Goal: Task Accomplishment & Management: Manage account settings

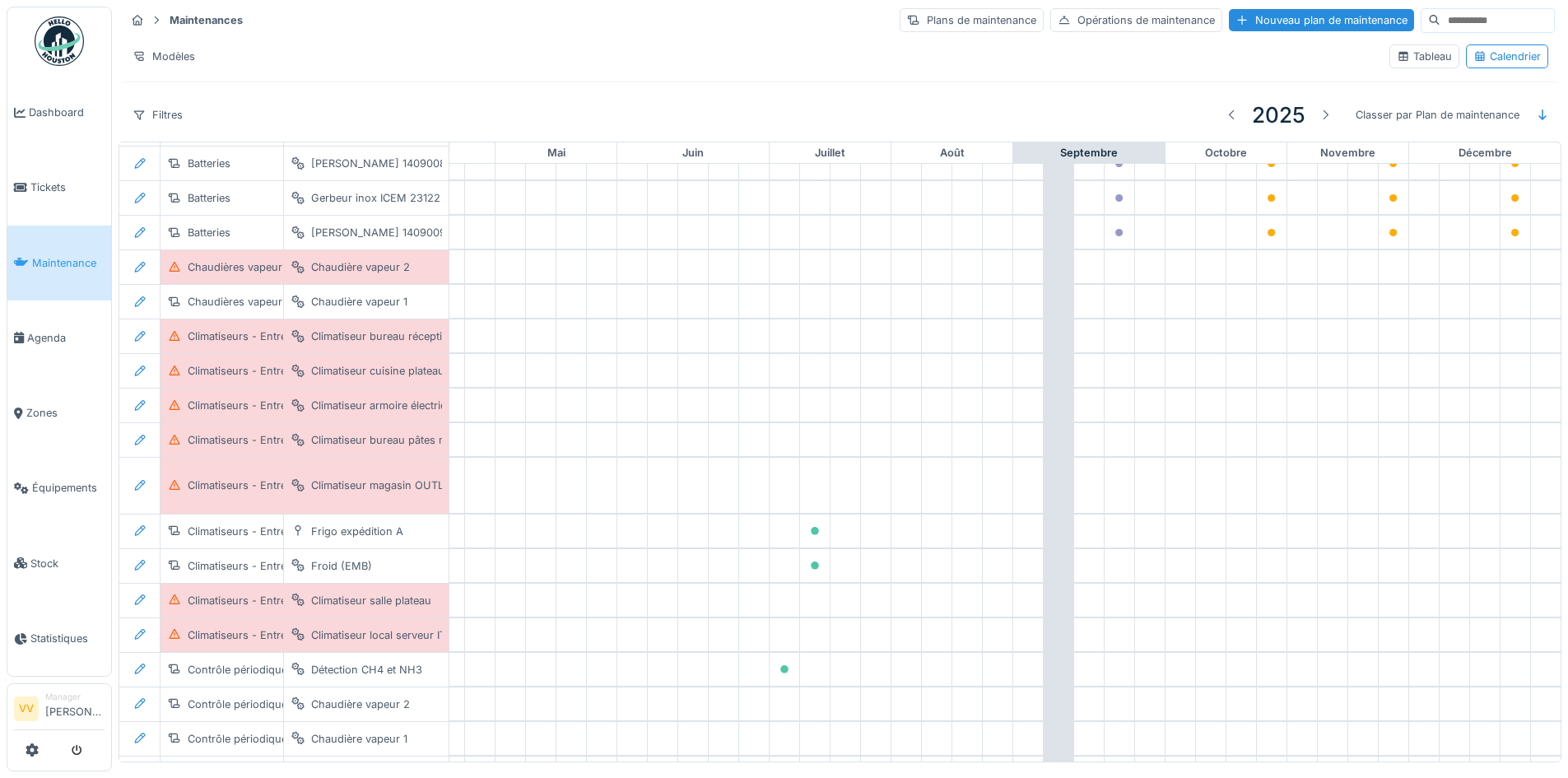
scroll to position [0, 539]
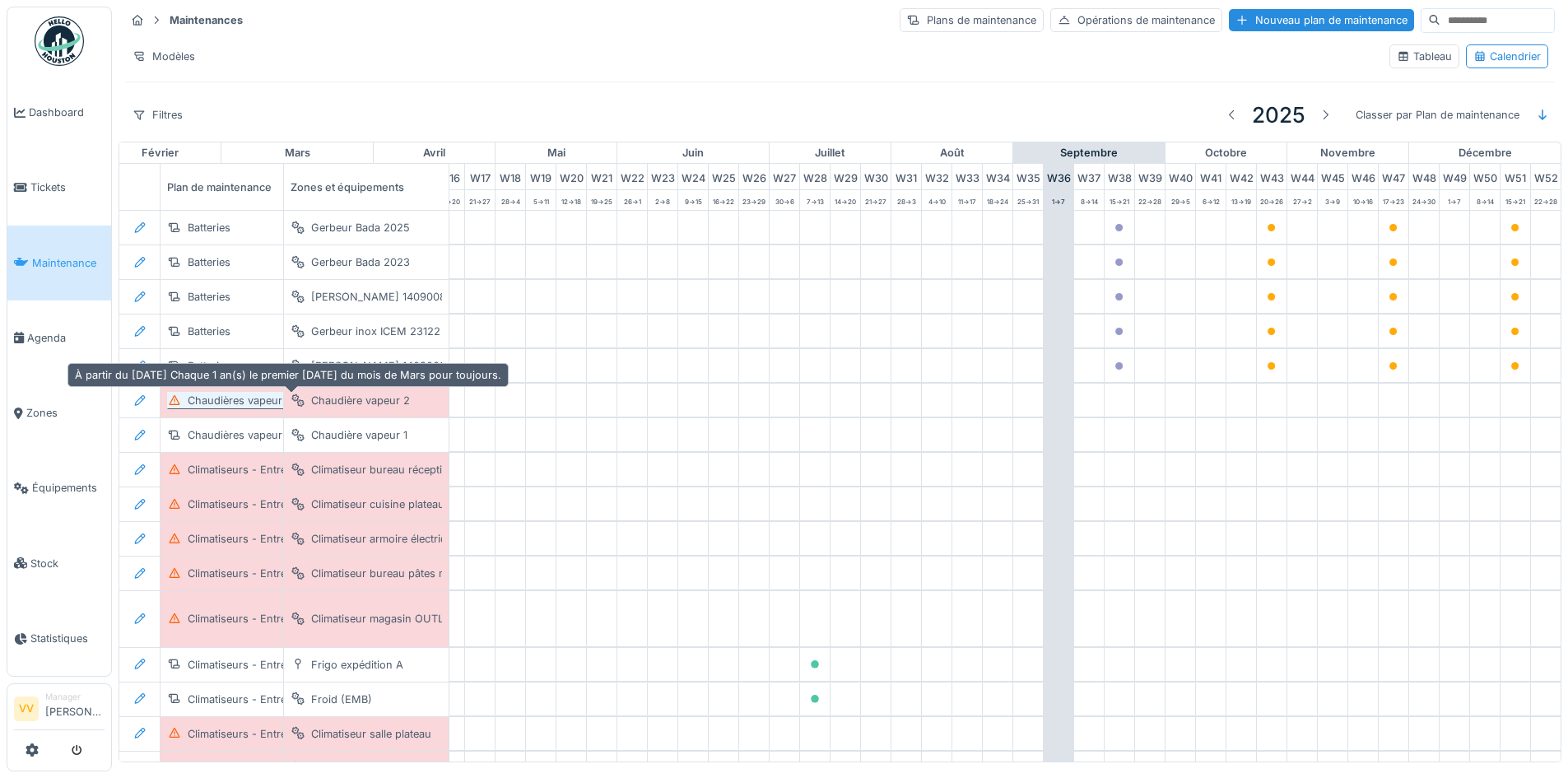
click at [173, 404] on icon at bounding box center [175, 400] width 11 height 10
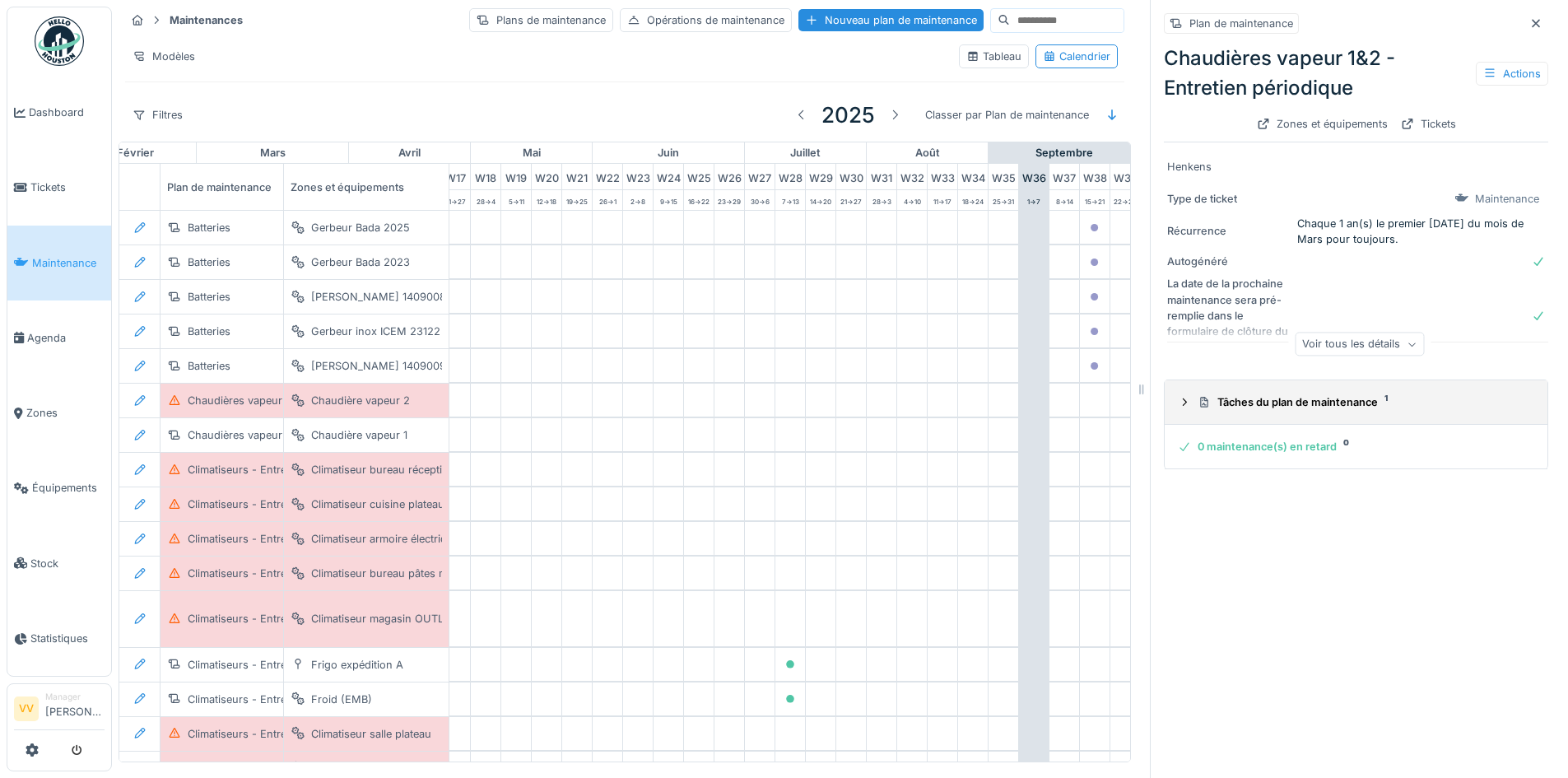
click at [1178, 404] on icon at bounding box center [1184, 402] width 13 height 11
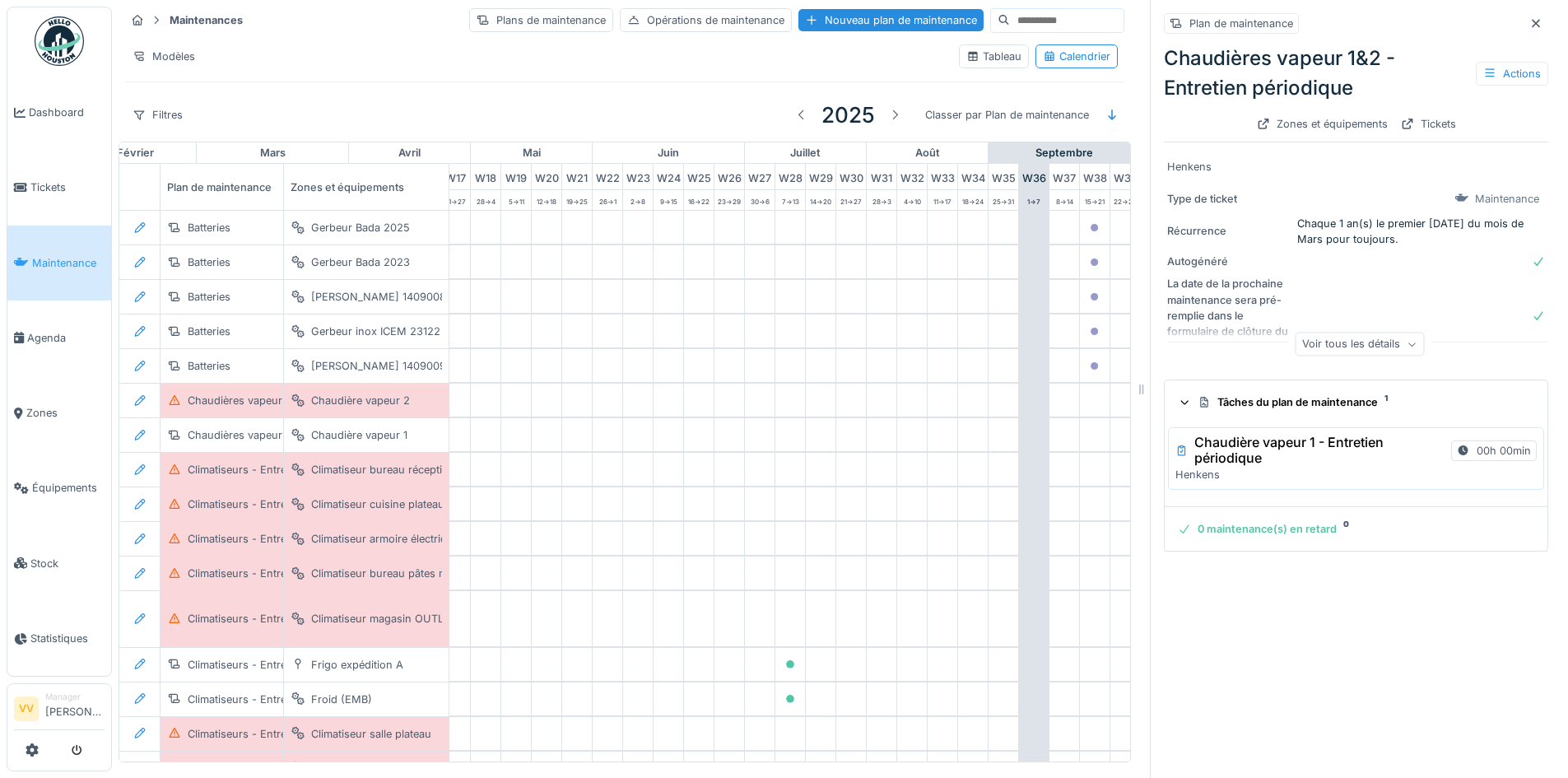
click at [1237, 454] on h3 "Chaudière vapeur 1 - Entretien périodique" at bounding box center [1319, 450] width 250 height 32
click at [1400, 636] on div "Plan de maintenance Chaudières vapeur 1&2 - Entretien périodique Actions Zones …" at bounding box center [1356, 389] width 412 height 778
click at [1294, 125] on div "Zones et équipements" at bounding box center [1322, 124] width 144 height 22
click at [1530, 20] on icon at bounding box center [1536, 23] width 13 height 11
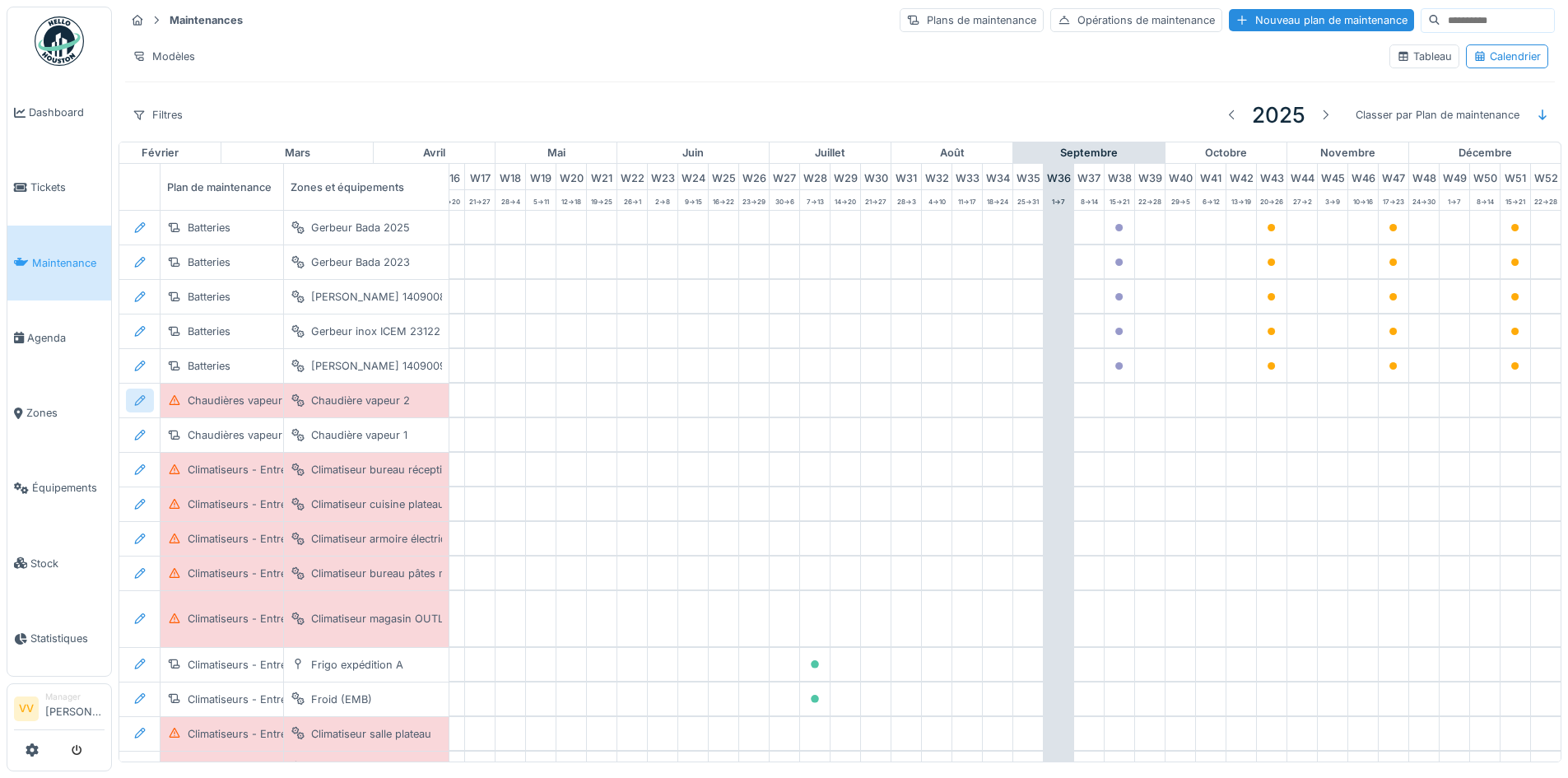
click at [143, 409] on div at bounding box center [139, 400] width 13 height 15
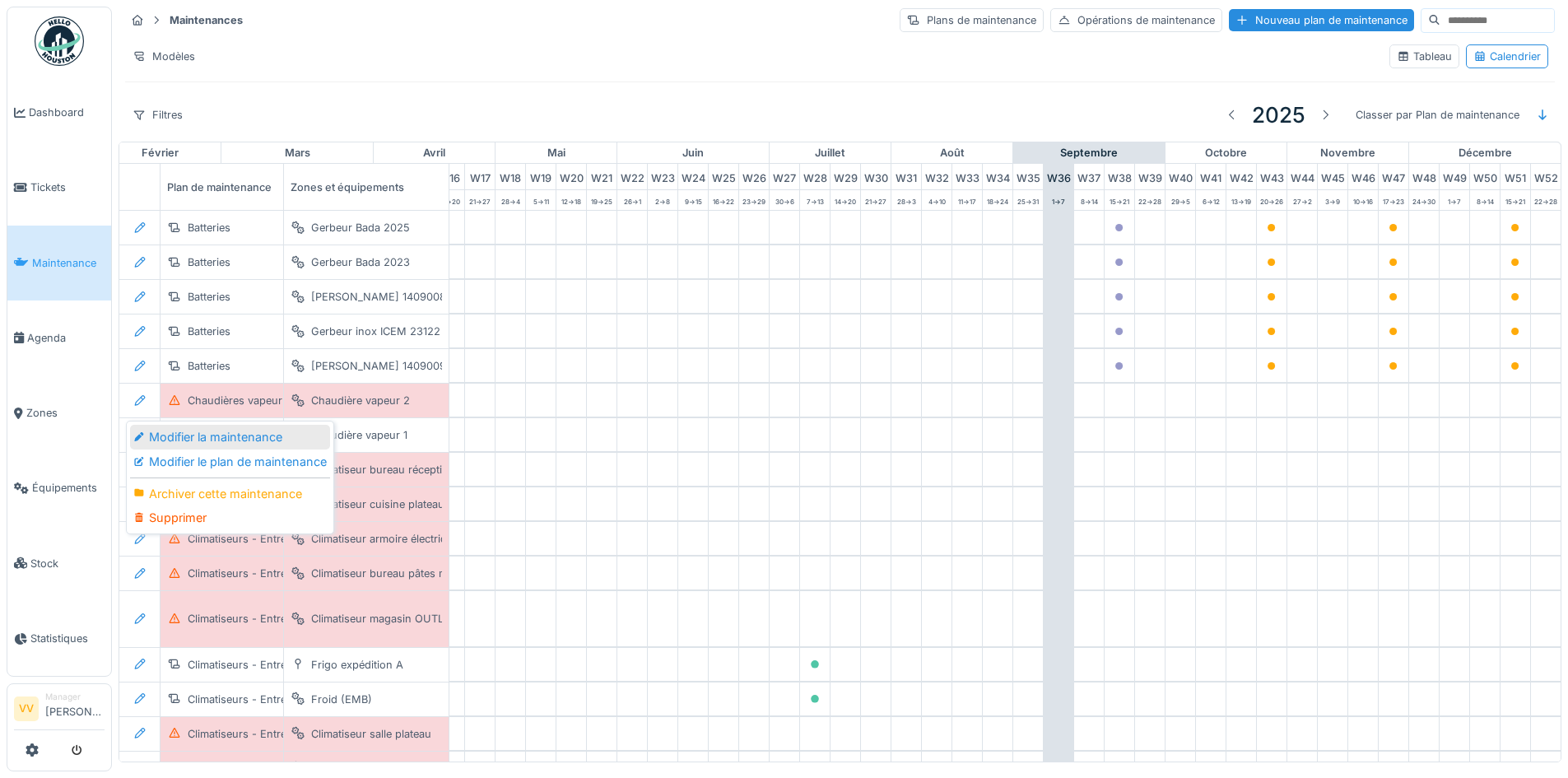
click at [219, 440] on div "Modifier la maintenance" at bounding box center [229, 437] width 200 height 25
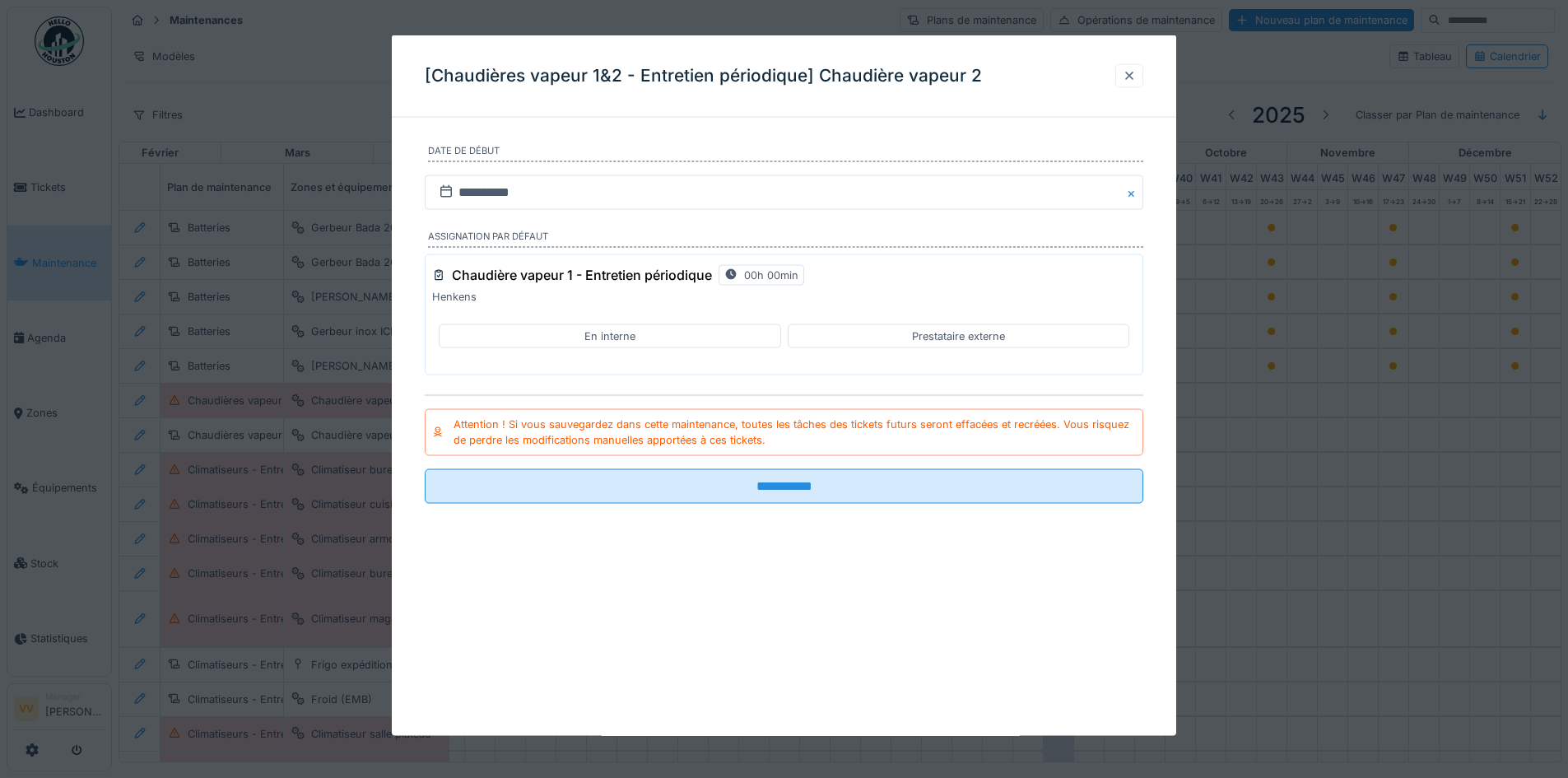
click at [1136, 74] on div at bounding box center [1129, 75] width 13 height 15
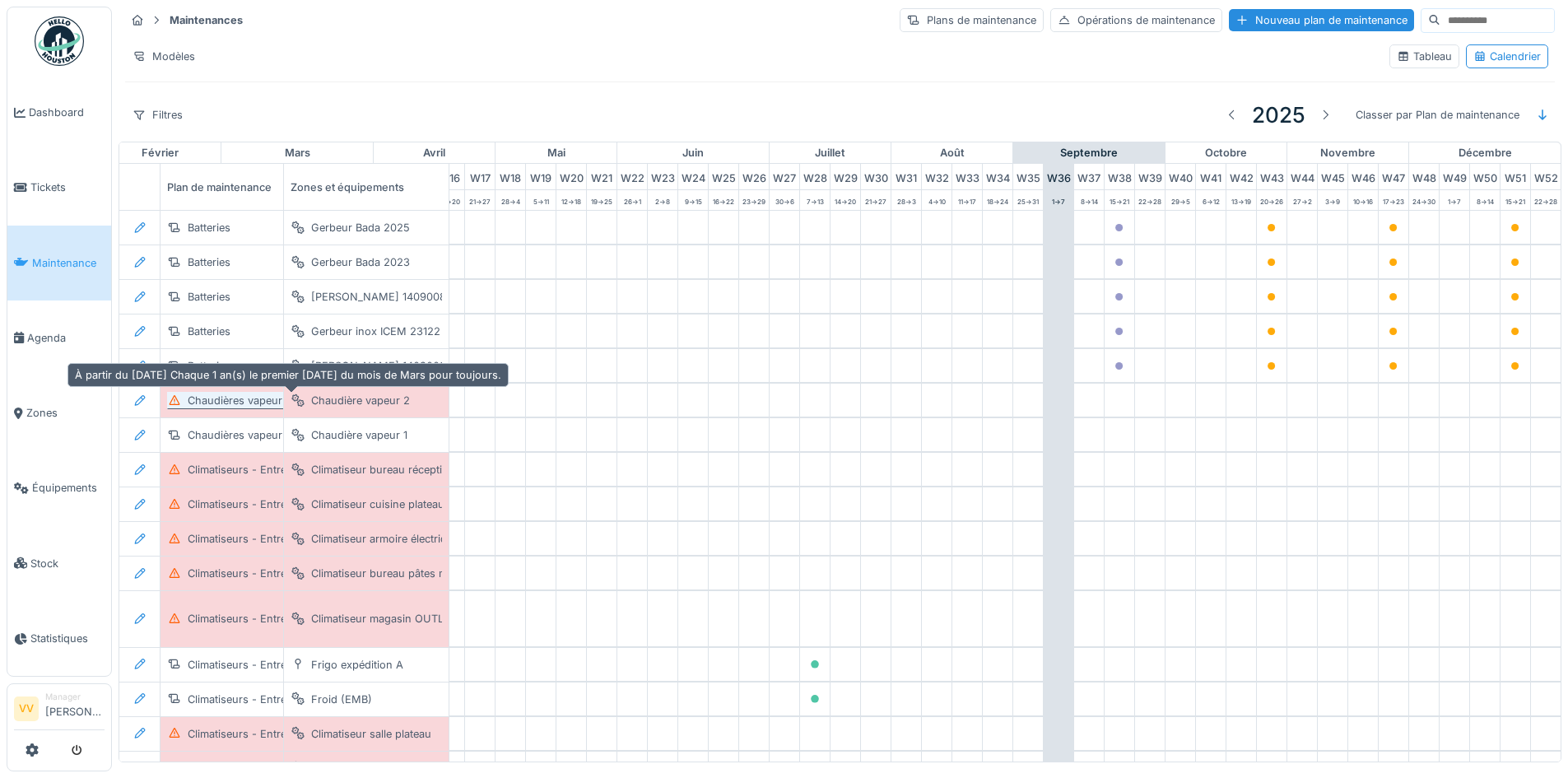
click at [173, 402] on icon at bounding box center [174, 400] width 13 height 11
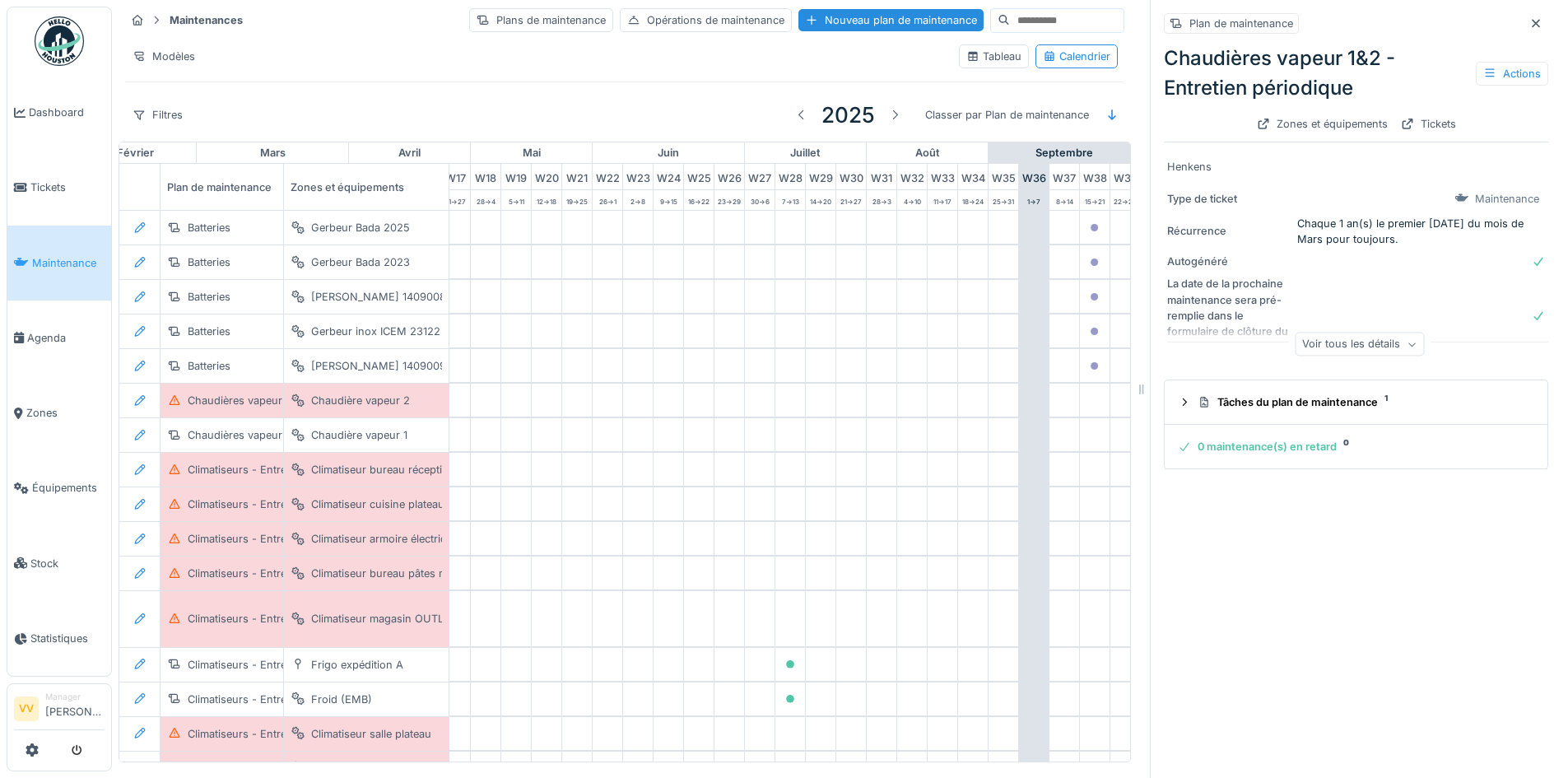
click at [1240, 314] on div "La date de la prochaine maintenance sera pré-remplie dans le formulaire de clôt…" at bounding box center [1228, 315] width 124 height 79
click at [1393, 354] on div "Voir tous les détails" at bounding box center [1360, 345] width 130 height 24
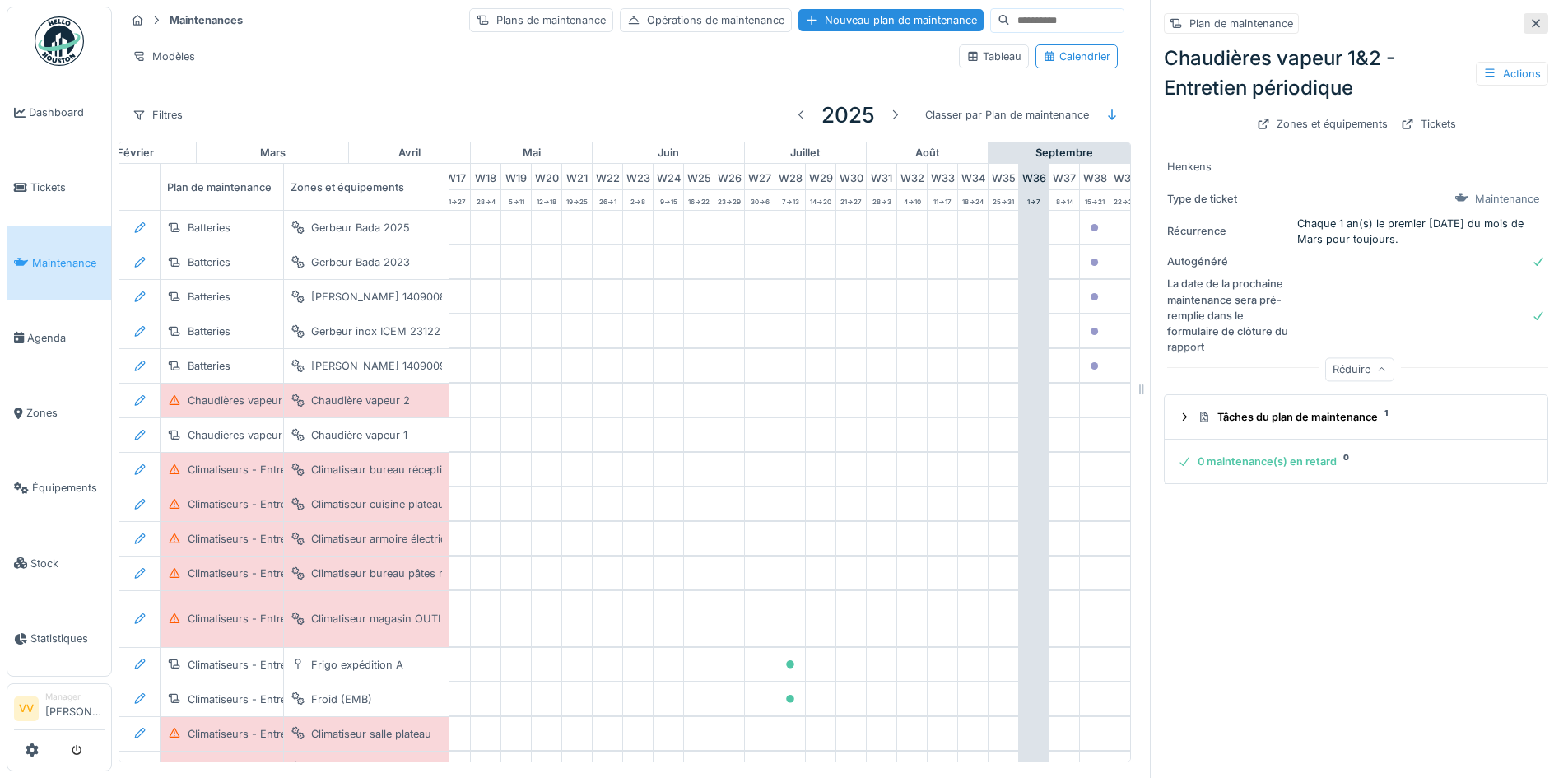
click at [1532, 21] on icon at bounding box center [1536, 23] width 9 height 9
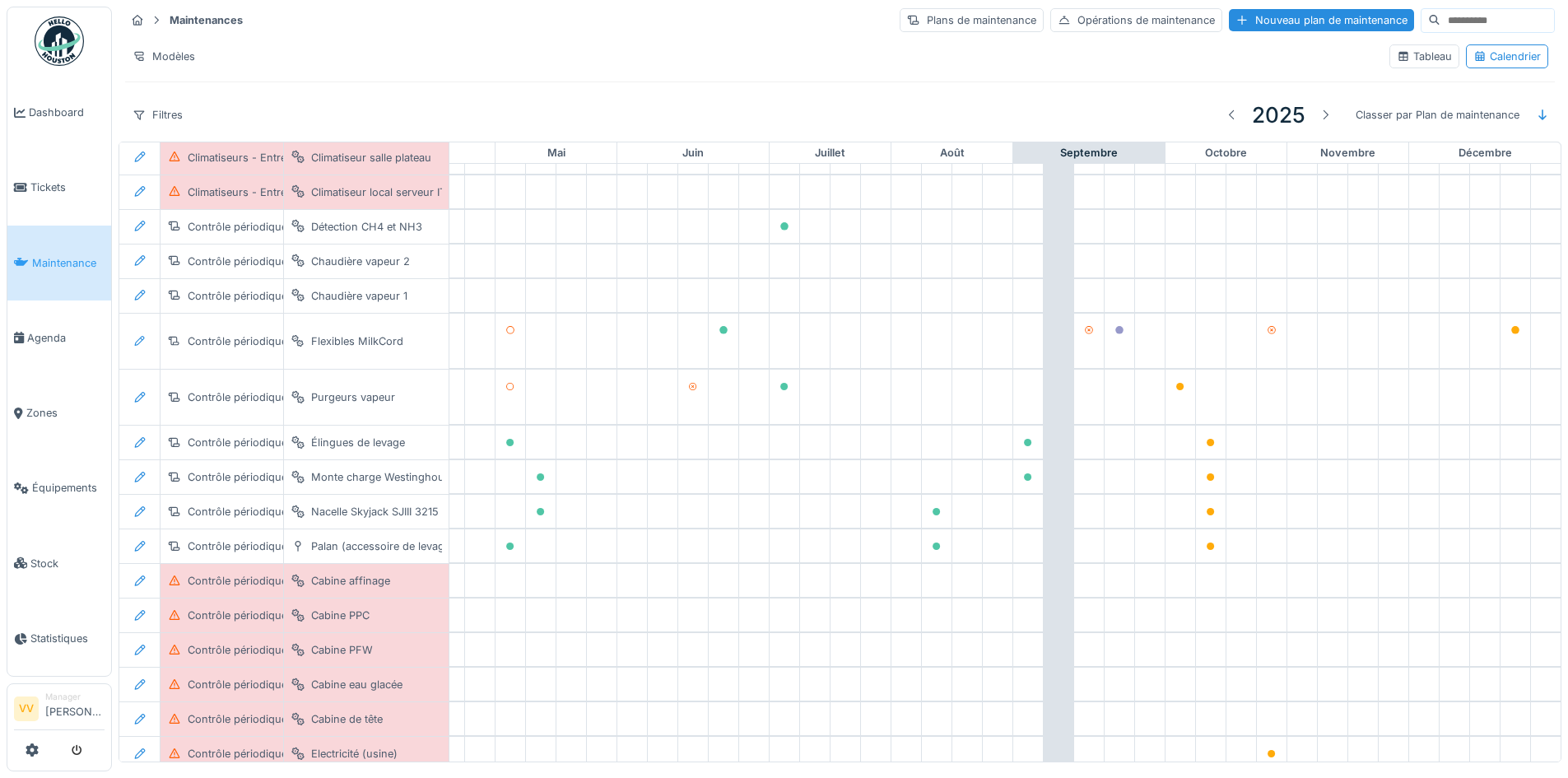
scroll to position [906, 539]
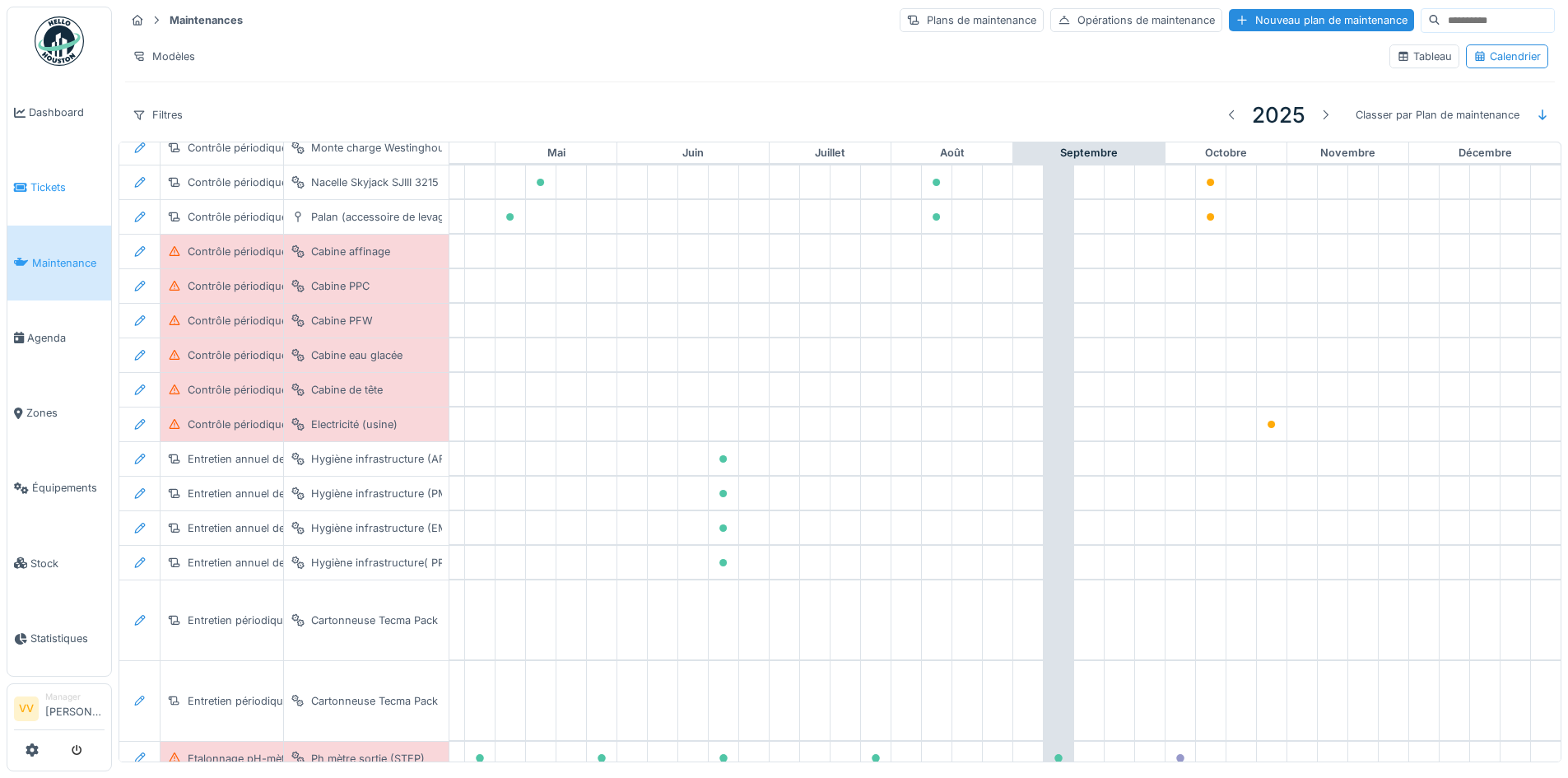
click at [49, 179] on span "Tickets" at bounding box center [67, 187] width 74 height 15
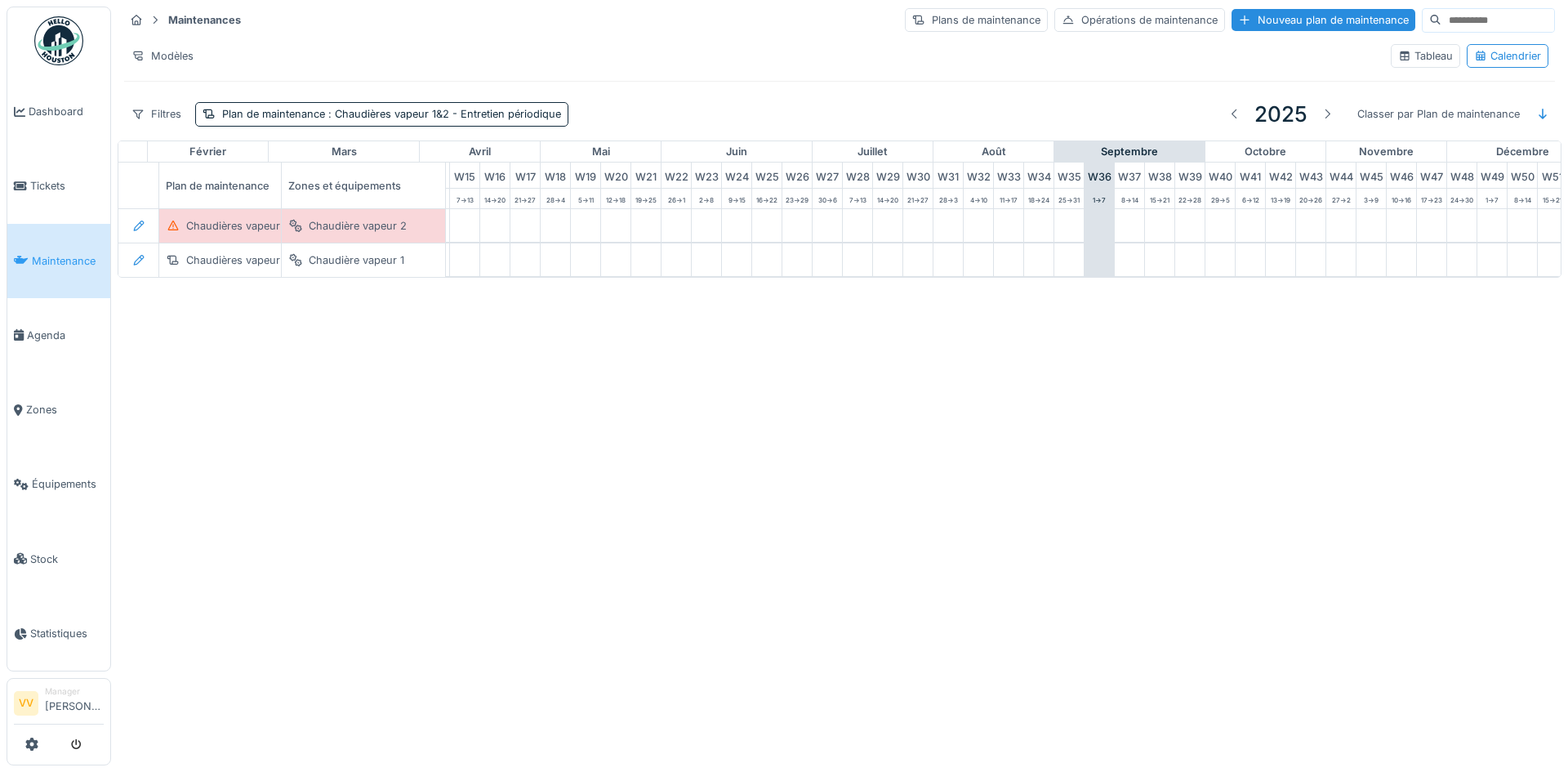
scroll to position [0, 535]
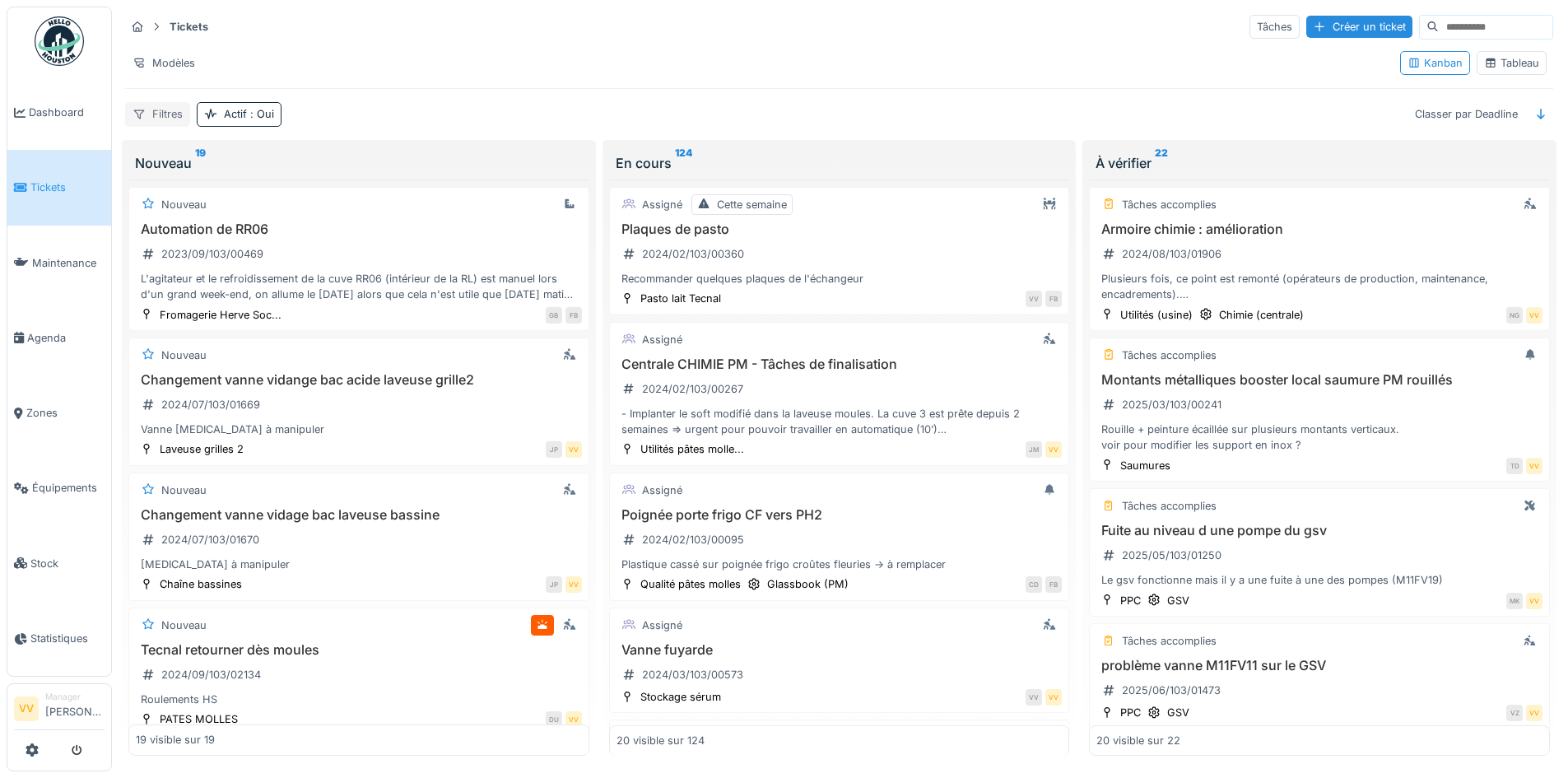
click at [142, 117] on icon at bounding box center [138, 113] width 13 height 11
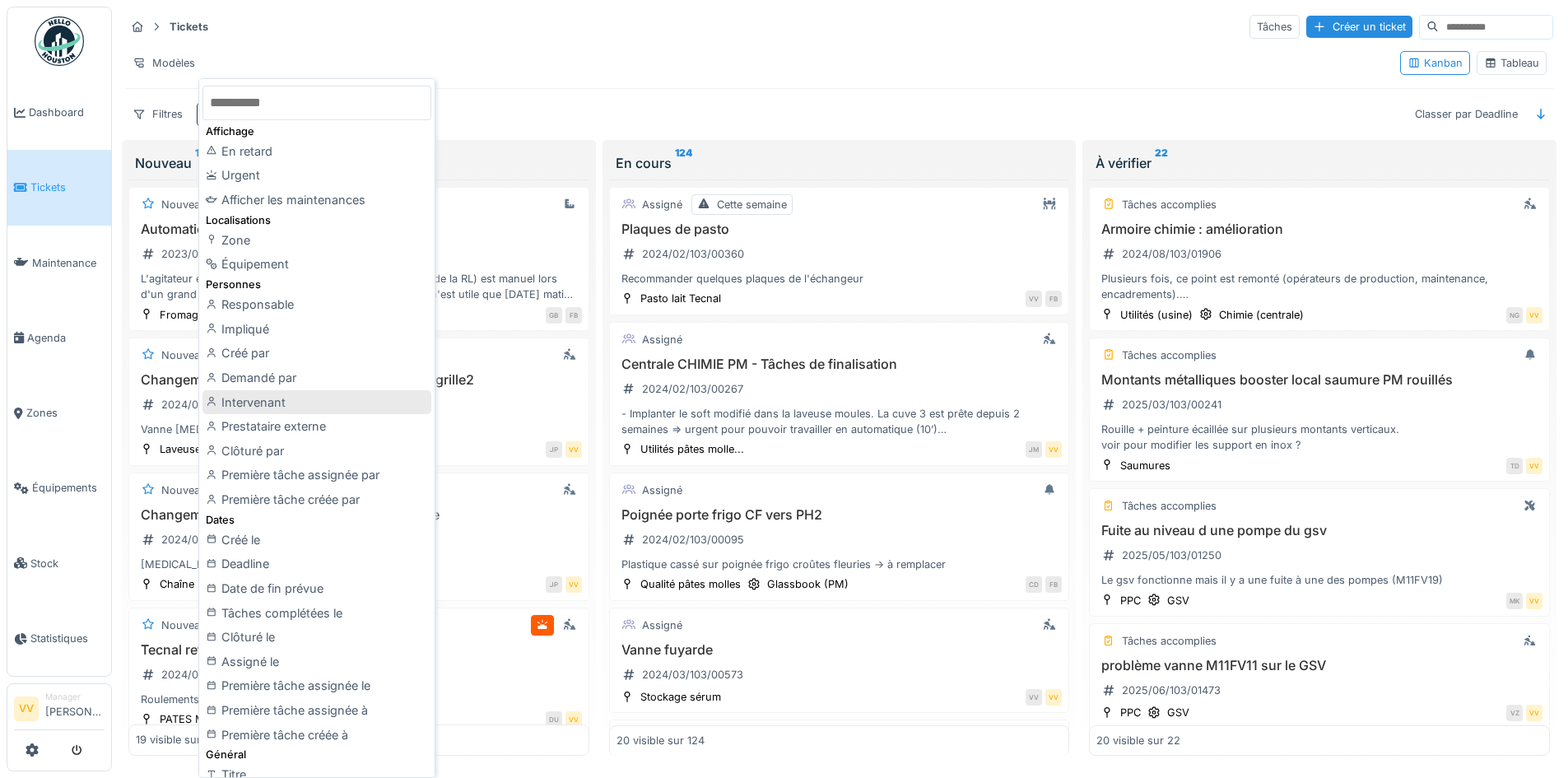
click at [290, 404] on div "Intervenant" at bounding box center [317, 402] width 229 height 25
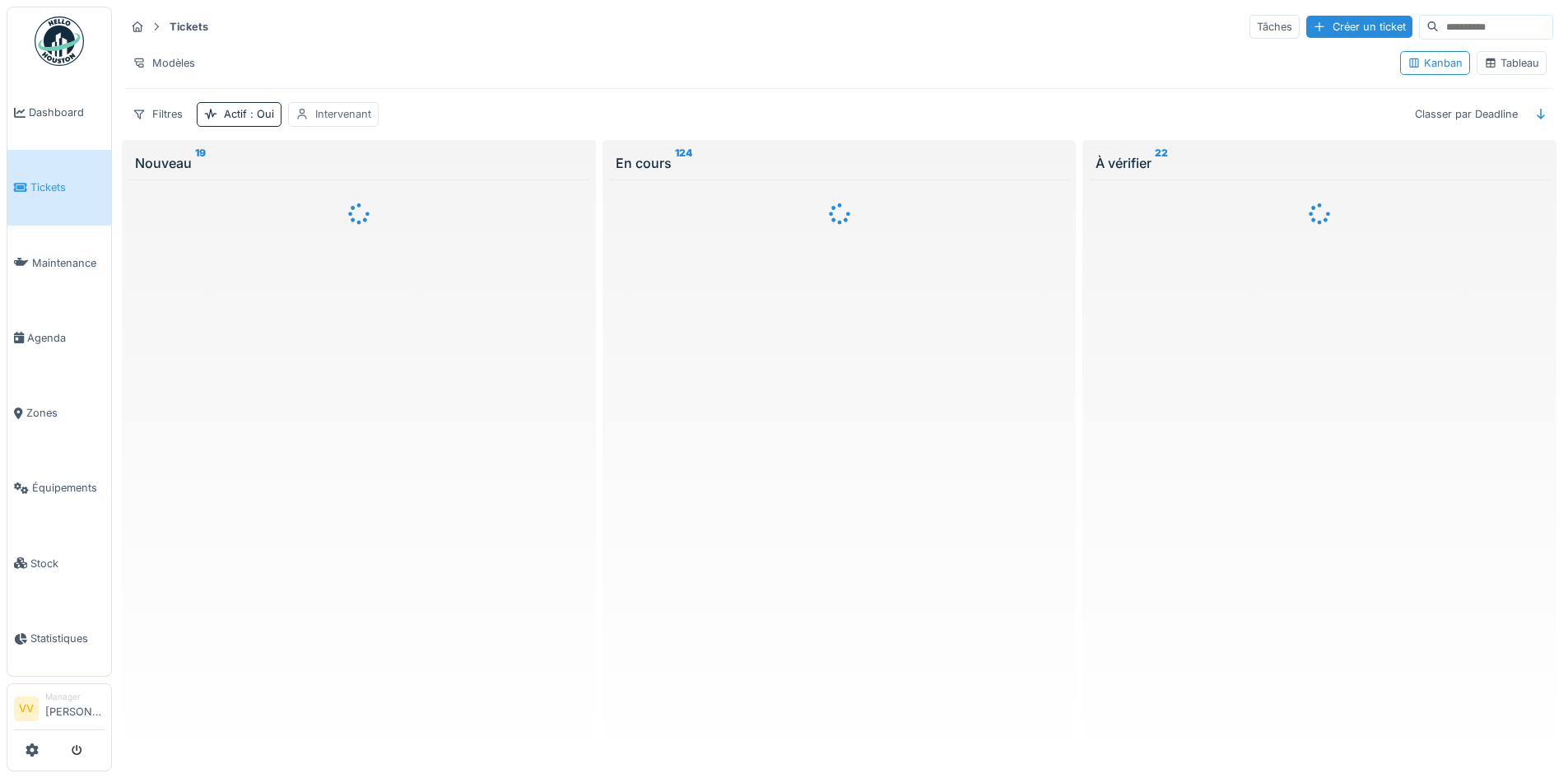
click at [353, 118] on div "Intervenant" at bounding box center [344, 113] width 56 height 15
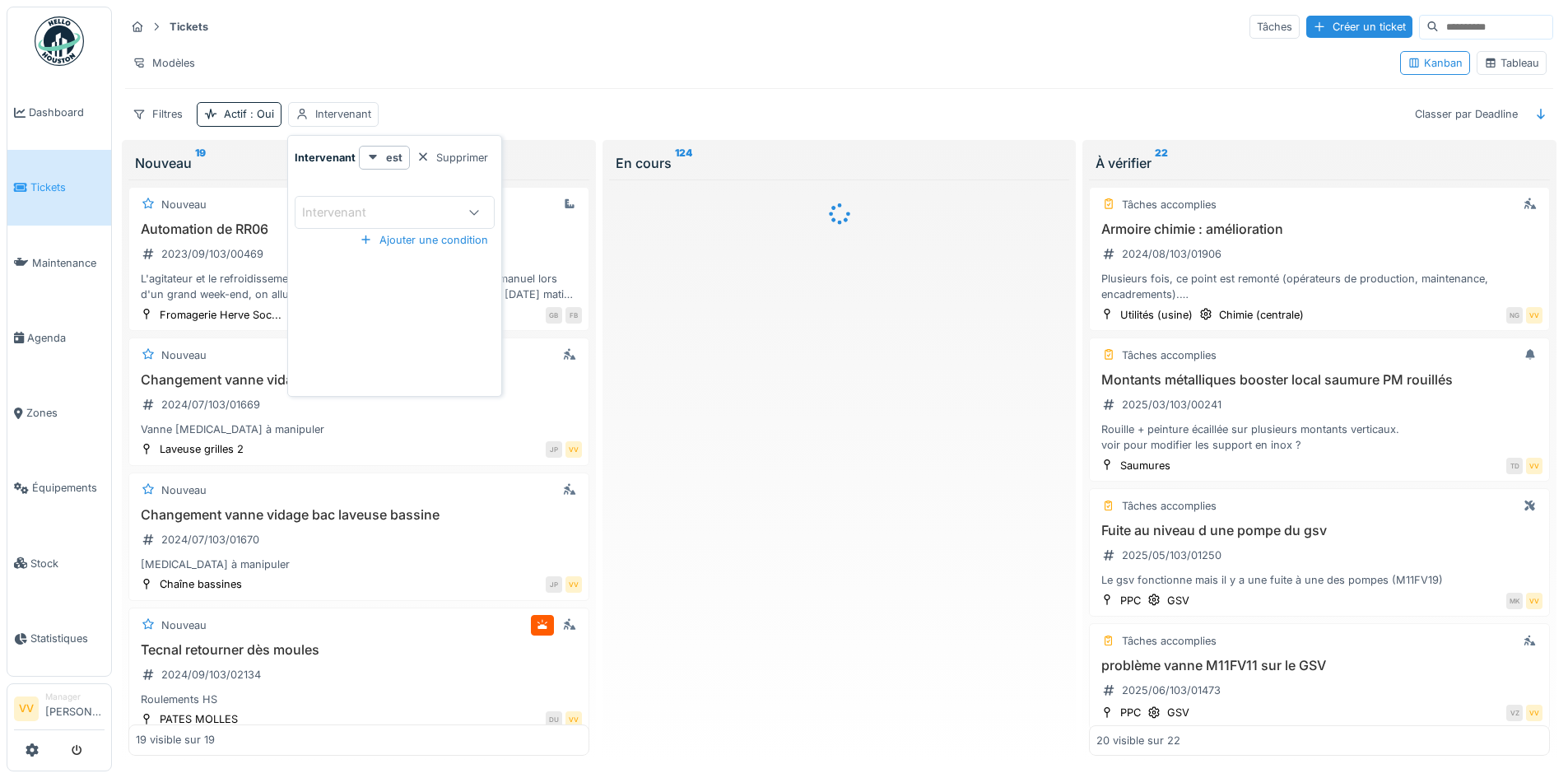
click at [430, 218] on div "Intervenant" at bounding box center [379, 212] width 154 height 18
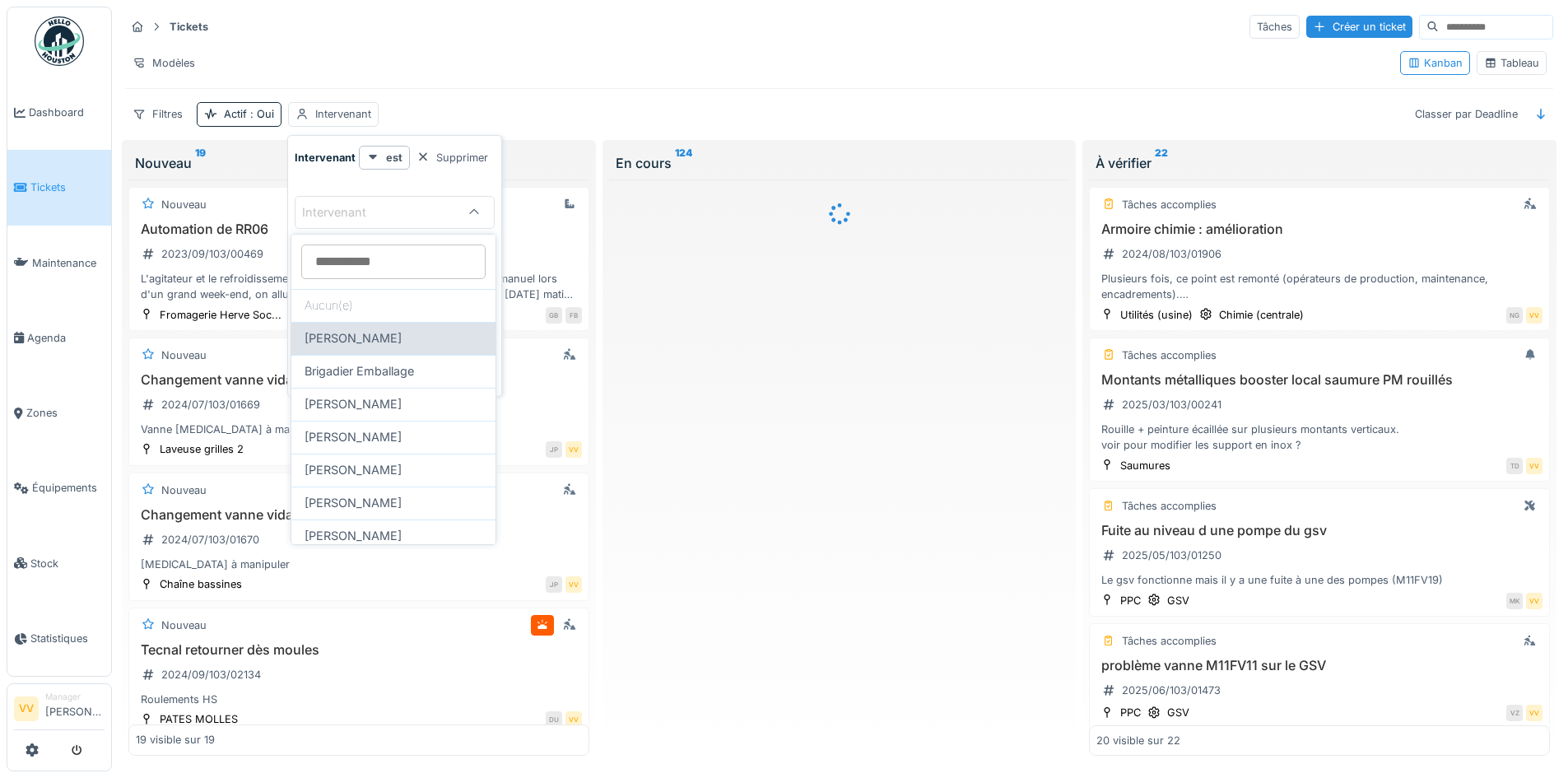
click at [391, 337] on span "[PERSON_NAME]" at bounding box center [353, 338] width 97 height 18
type input "*****"
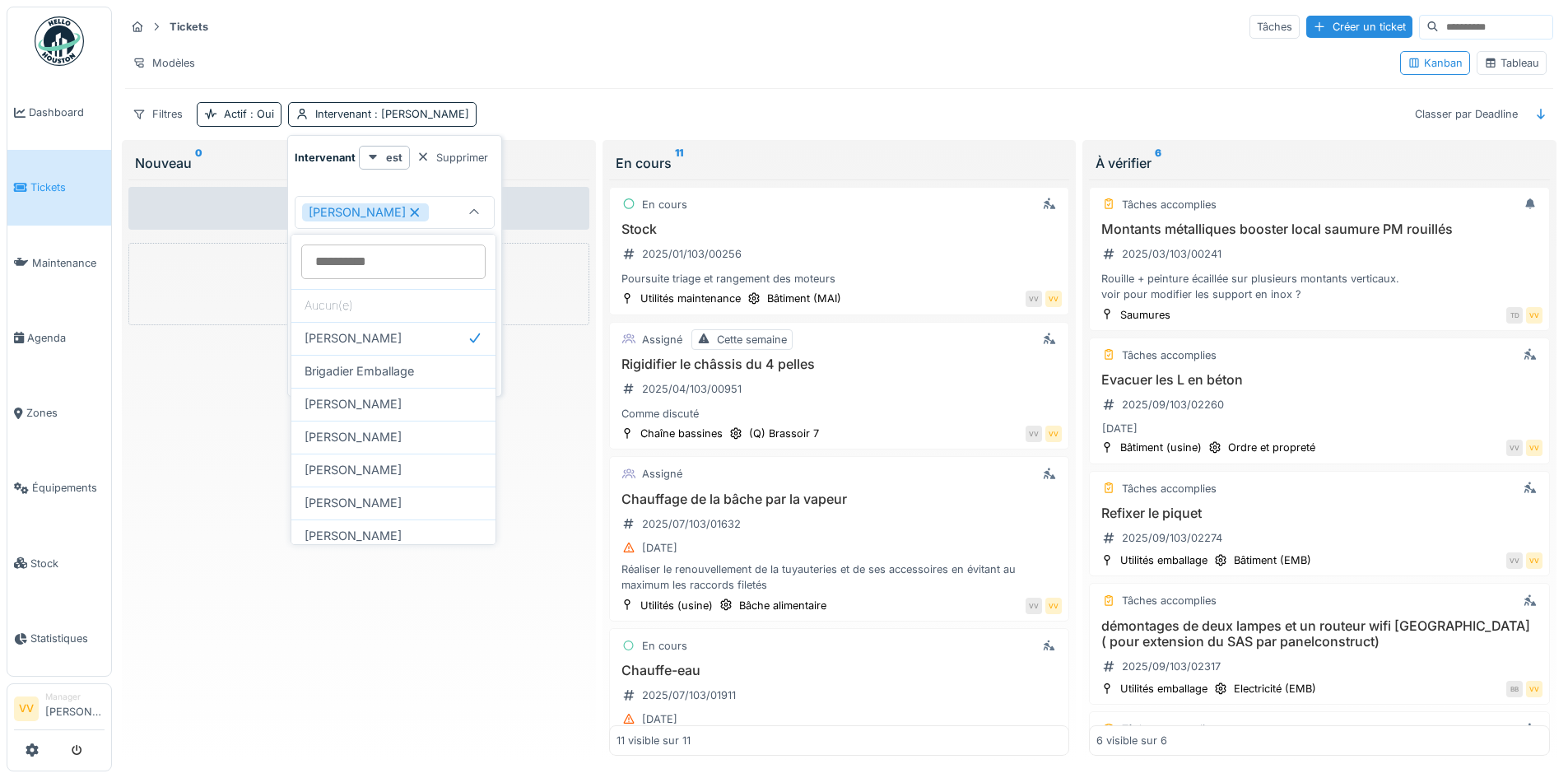
click at [1031, 103] on div "Filtres Actif : Oui Intervenant : Benjamin Bauwens Classer par Deadline" at bounding box center [839, 114] width 1428 height 24
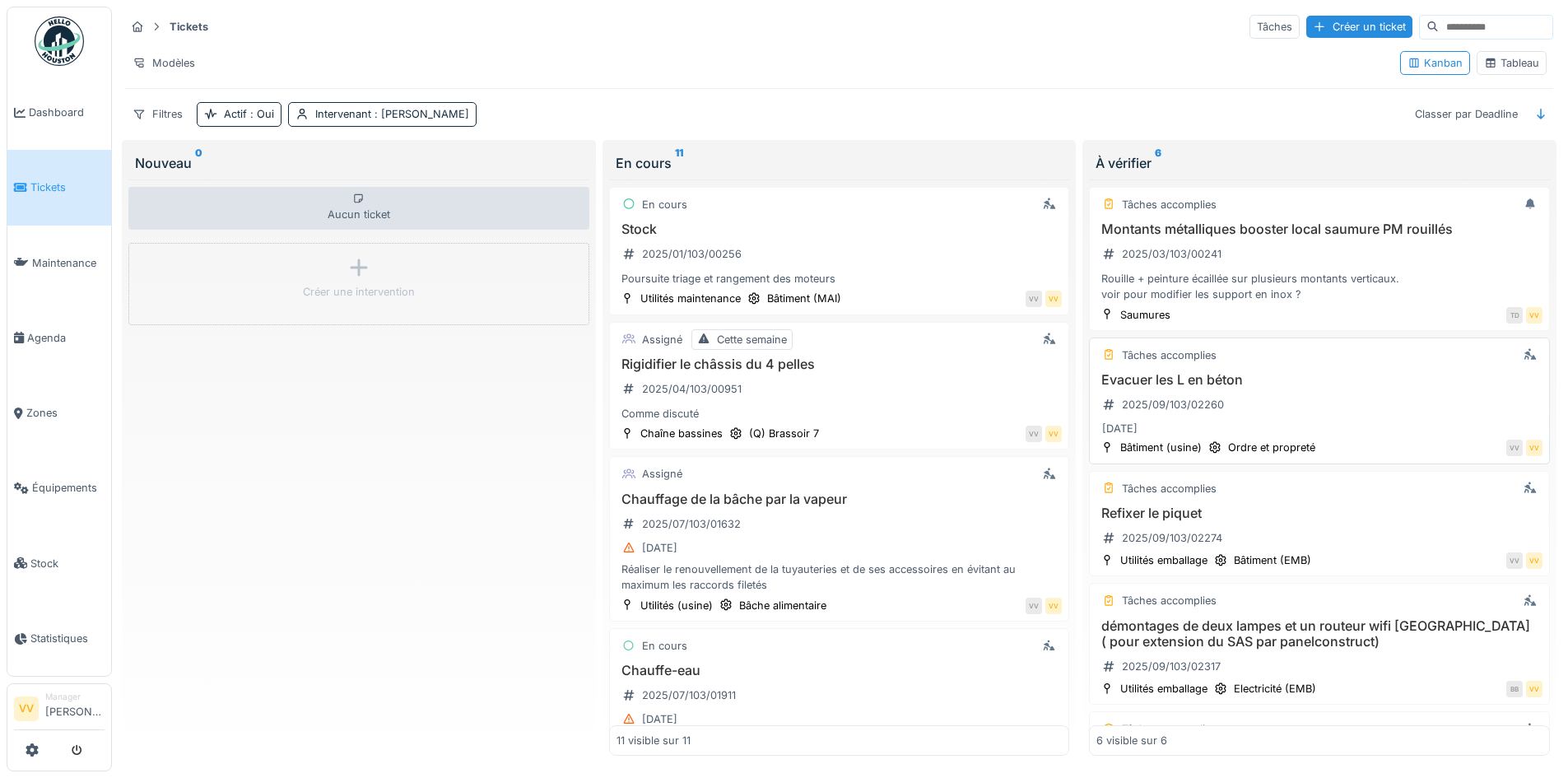
click at [1364, 385] on h3 "Evacuer les L en béton" at bounding box center [1319, 380] width 446 height 15
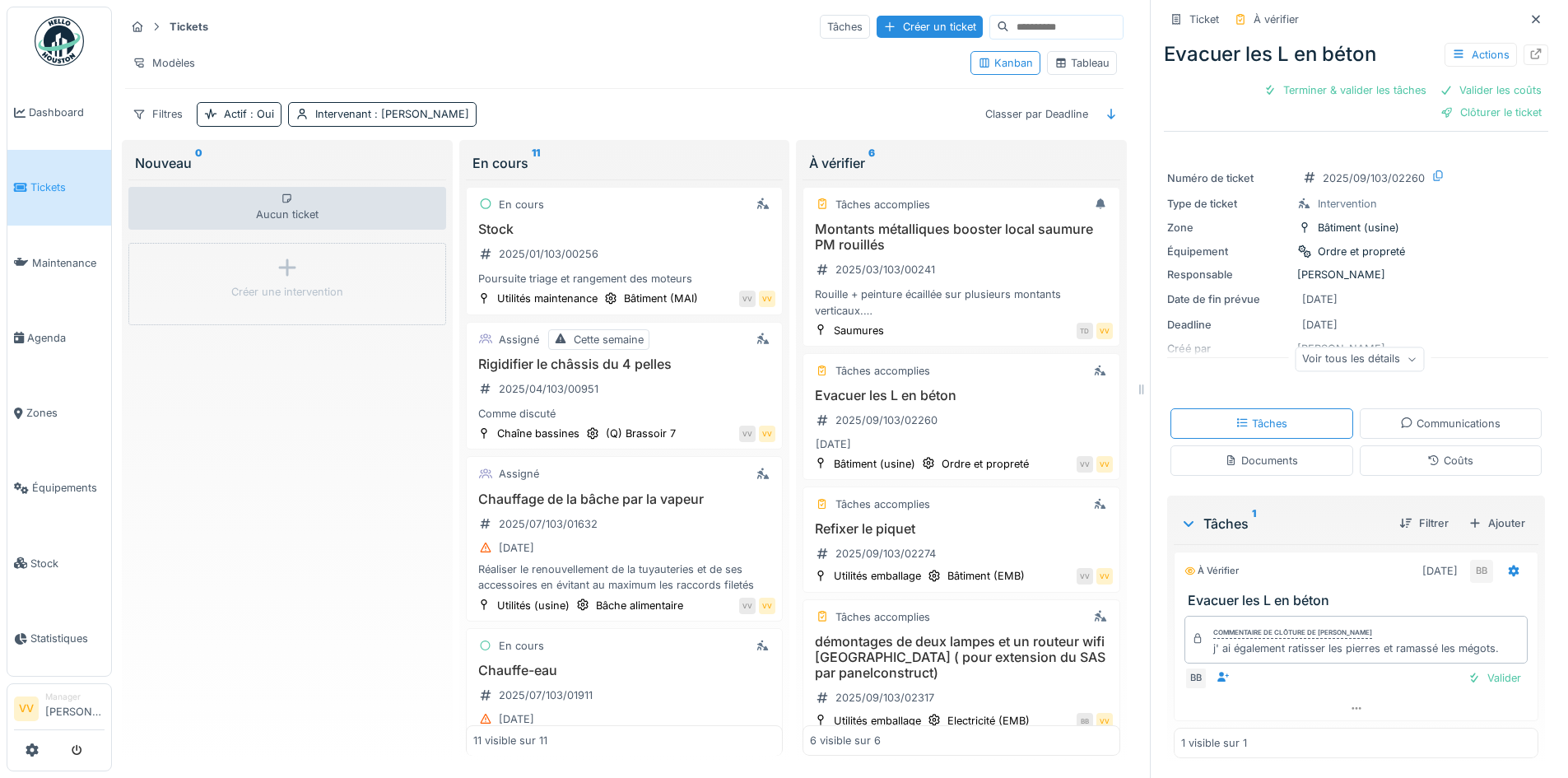
scroll to position [12, 0]
click at [1530, 47] on div at bounding box center [1536, 55] width 13 height 15
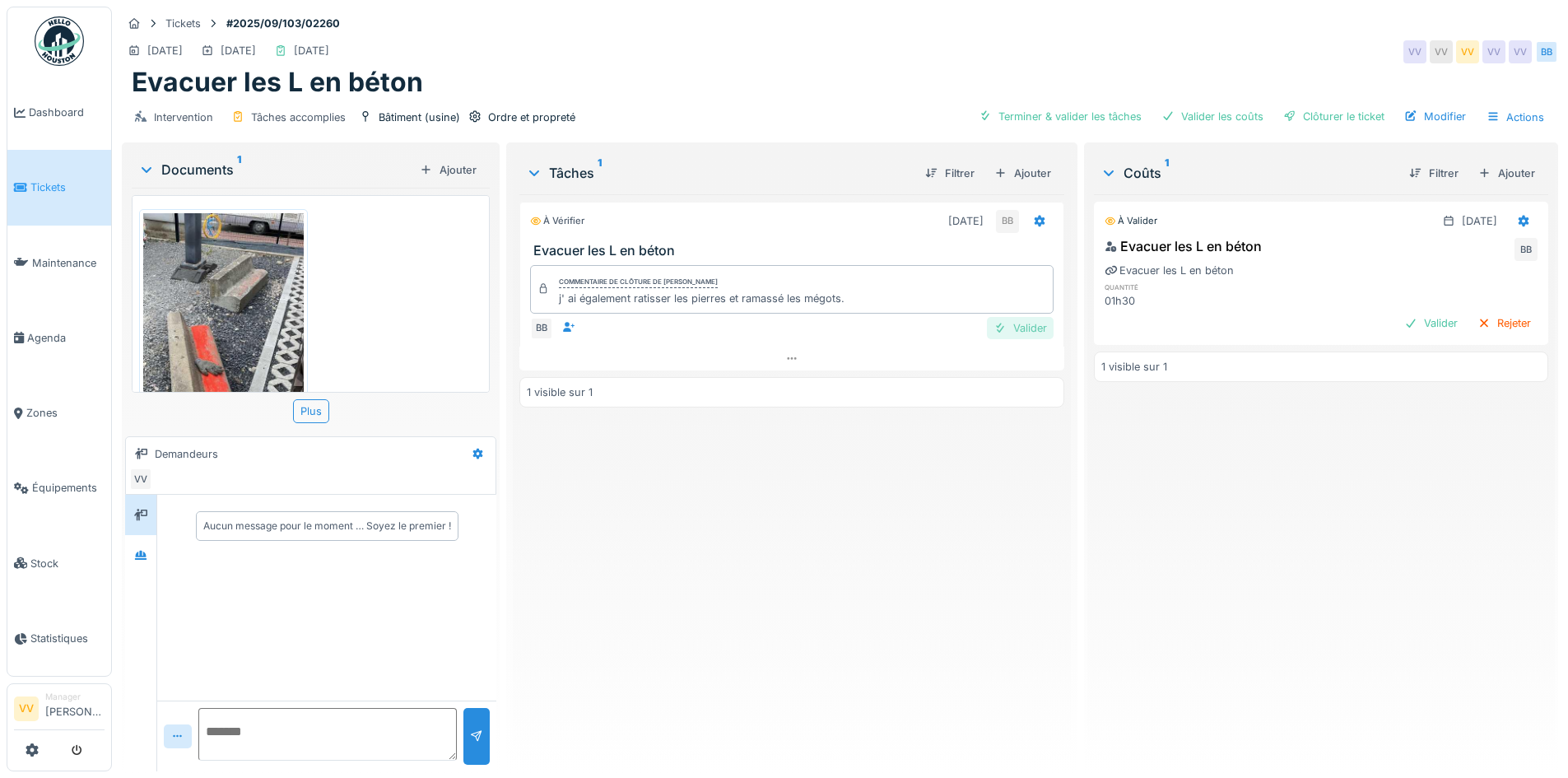
click at [1021, 326] on div "Valider" at bounding box center [1020, 328] width 67 height 22
click at [1404, 329] on div "Valider" at bounding box center [1432, 323] width 67 height 22
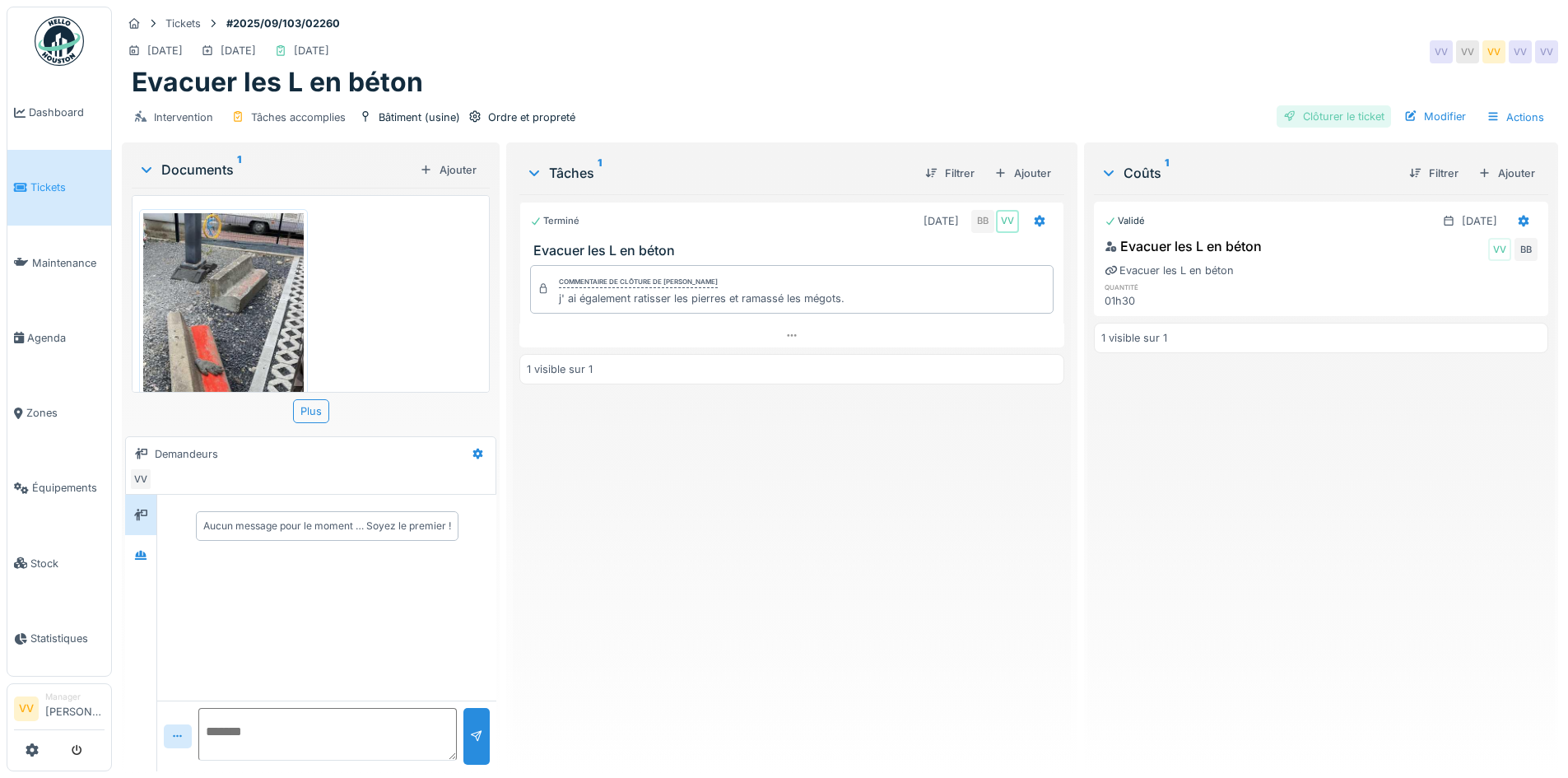
click at [1310, 116] on div "Clôturer le ticket" at bounding box center [1334, 117] width 114 height 22
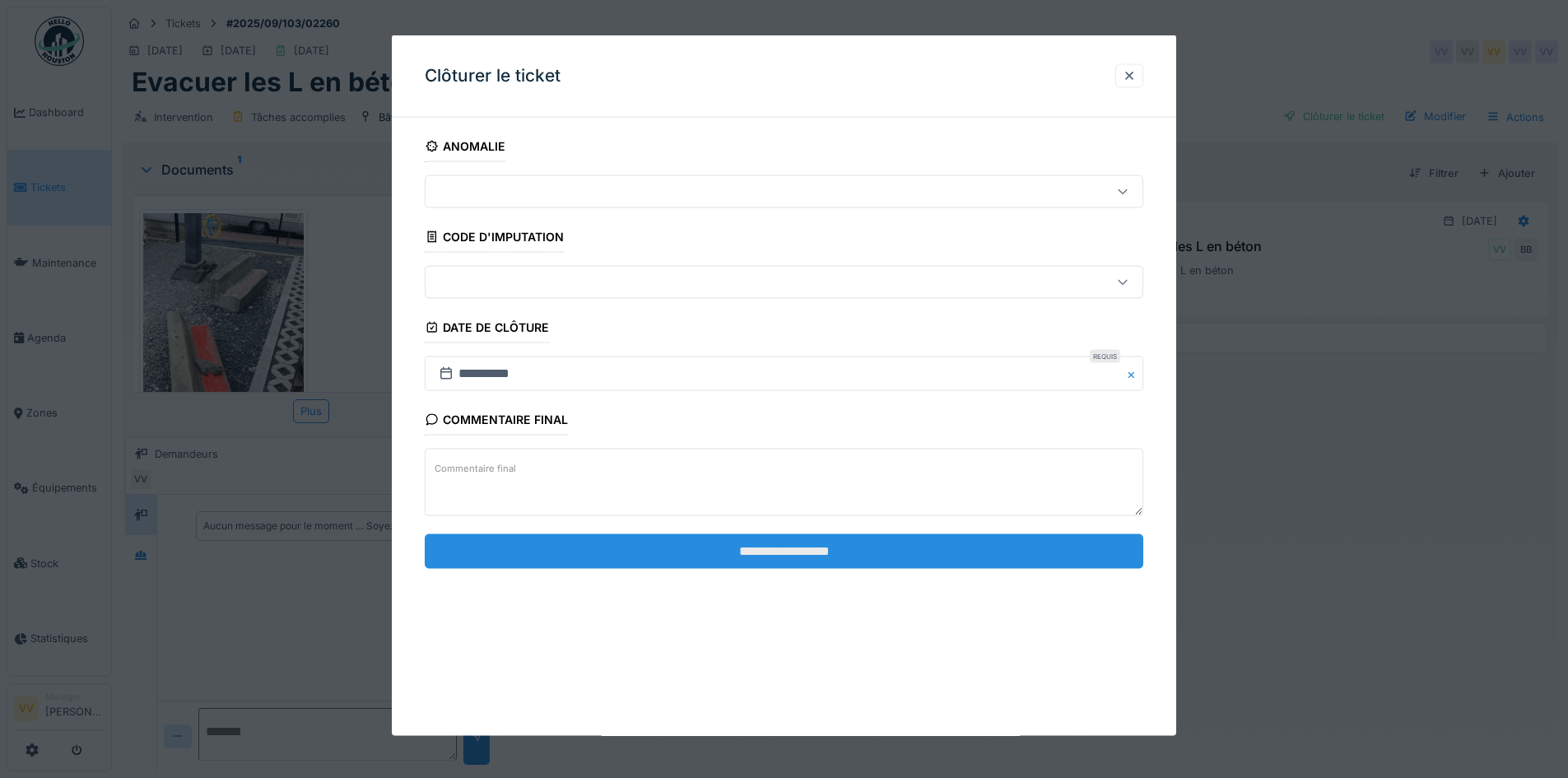
click at [646, 545] on input "**********" at bounding box center [784, 550] width 719 height 35
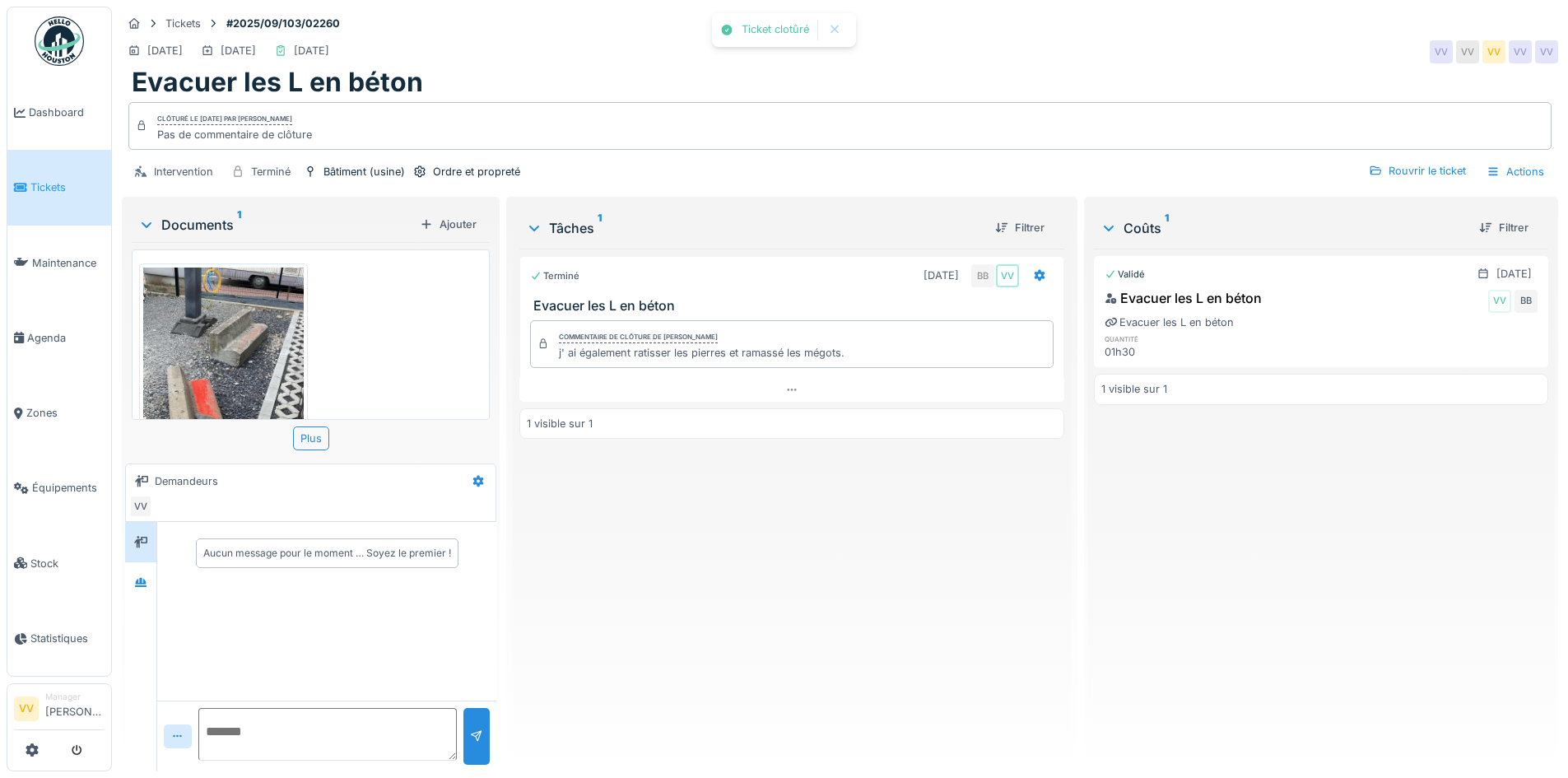
click at [1327, 558] on div "Validé 01/09/2025 Evacuer les L en béton VV BB Evacuer les L en béton quantité …" at bounding box center [1321, 502] width 455 height 509
click at [33, 189] on span "Tickets" at bounding box center [67, 187] width 74 height 15
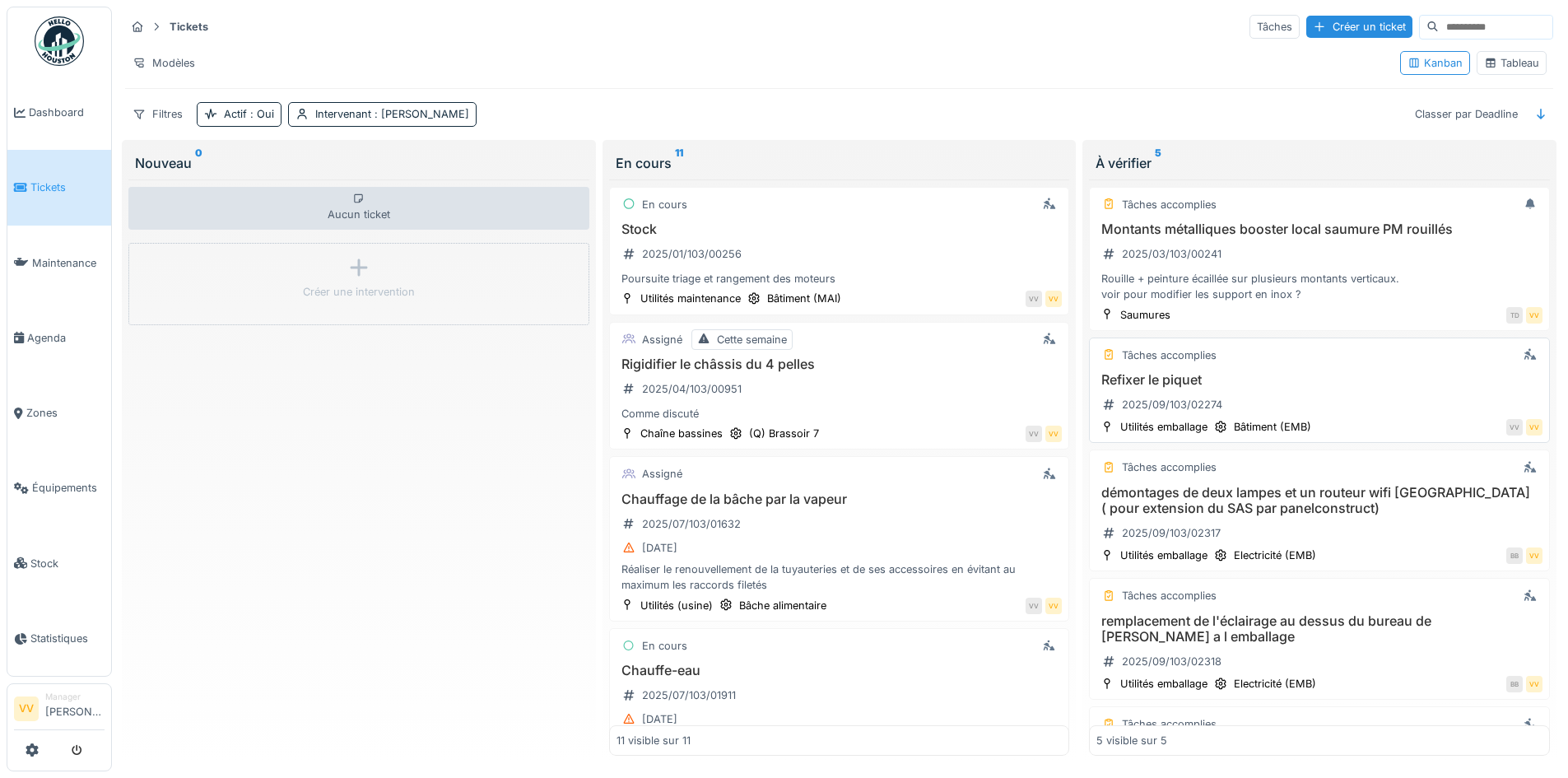
click at [1295, 370] on div "Tâches accomplies Refixer le piquet 2025/09/103/02274 Utilités emballage Bâtime…" at bounding box center [1320, 391] width 461 height 106
click at [1199, 387] on h3 "Refixer le piquet" at bounding box center [1319, 380] width 446 height 15
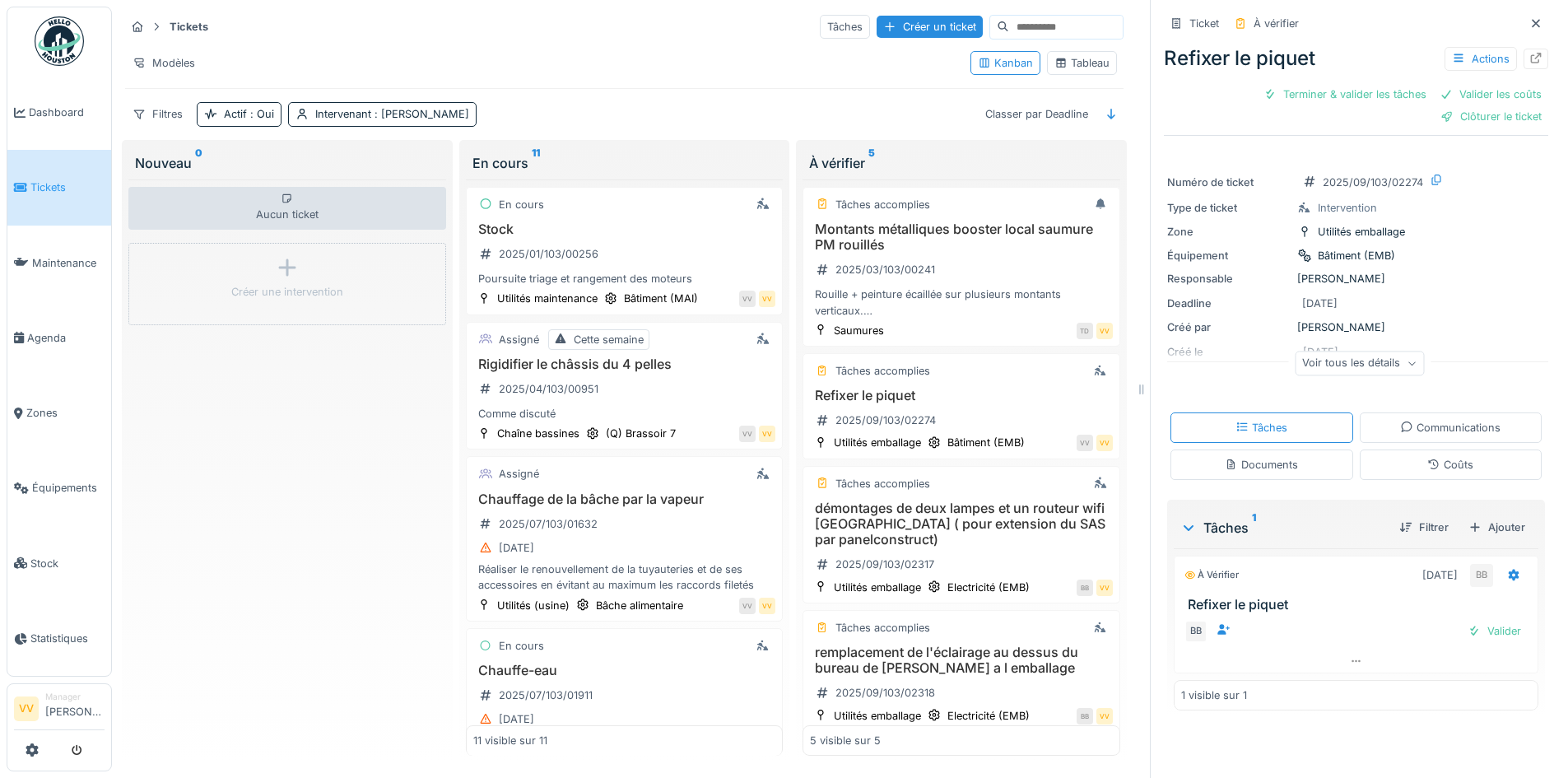
scroll to position [12, 0]
click at [1483, 620] on div "Valider" at bounding box center [1495, 631] width 67 height 22
click at [1333, 86] on div "Terminer & valider les tâches" at bounding box center [1345, 94] width 177 height 22
click at [1485, 83] on div "Valider les coûts" at bounding box center [1490, 94] width 115 height 22
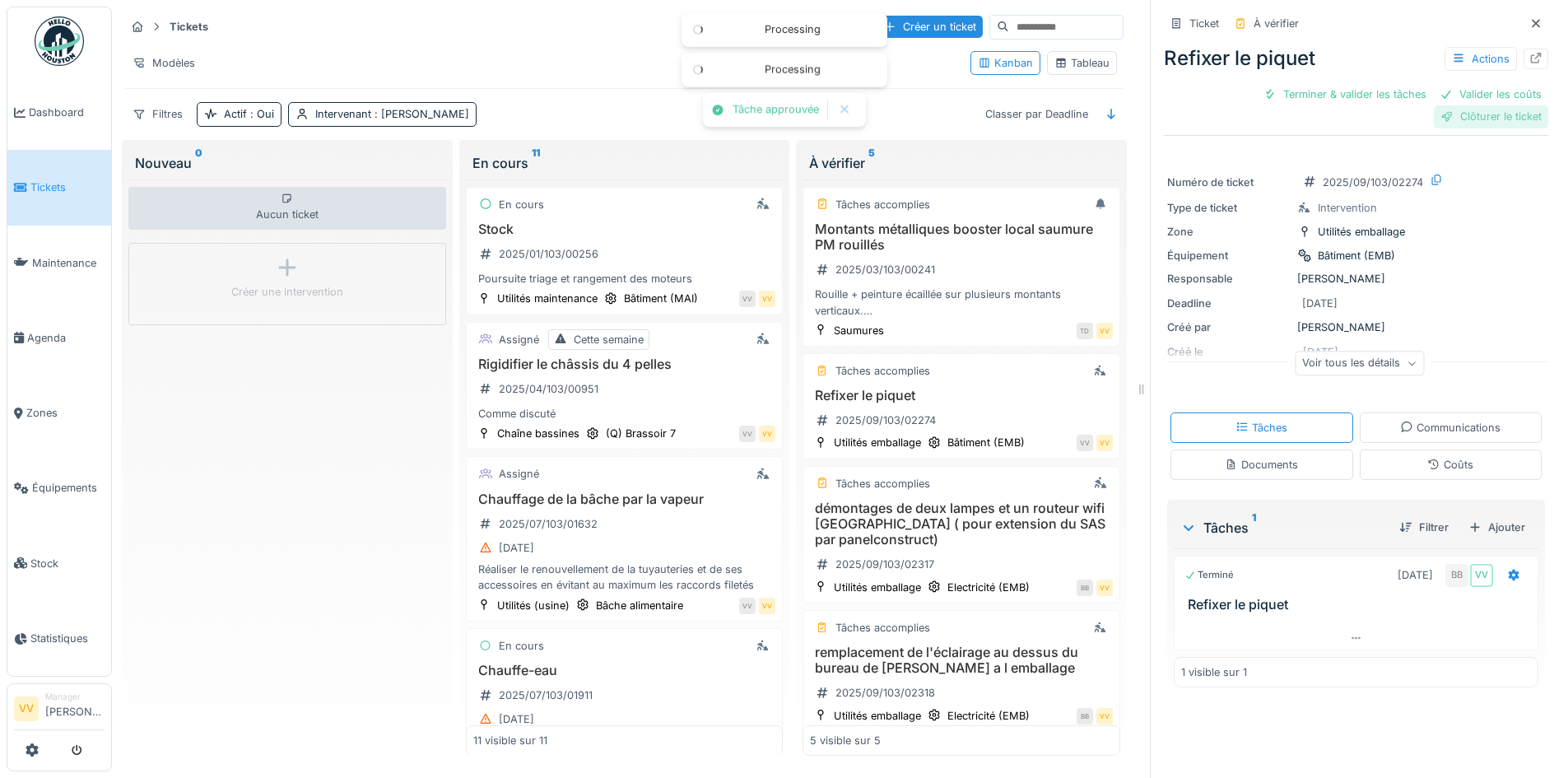
click at [1474, 106] on div "Clôturer le ticket" at bounding box center [1491, 117] width 114 height 22
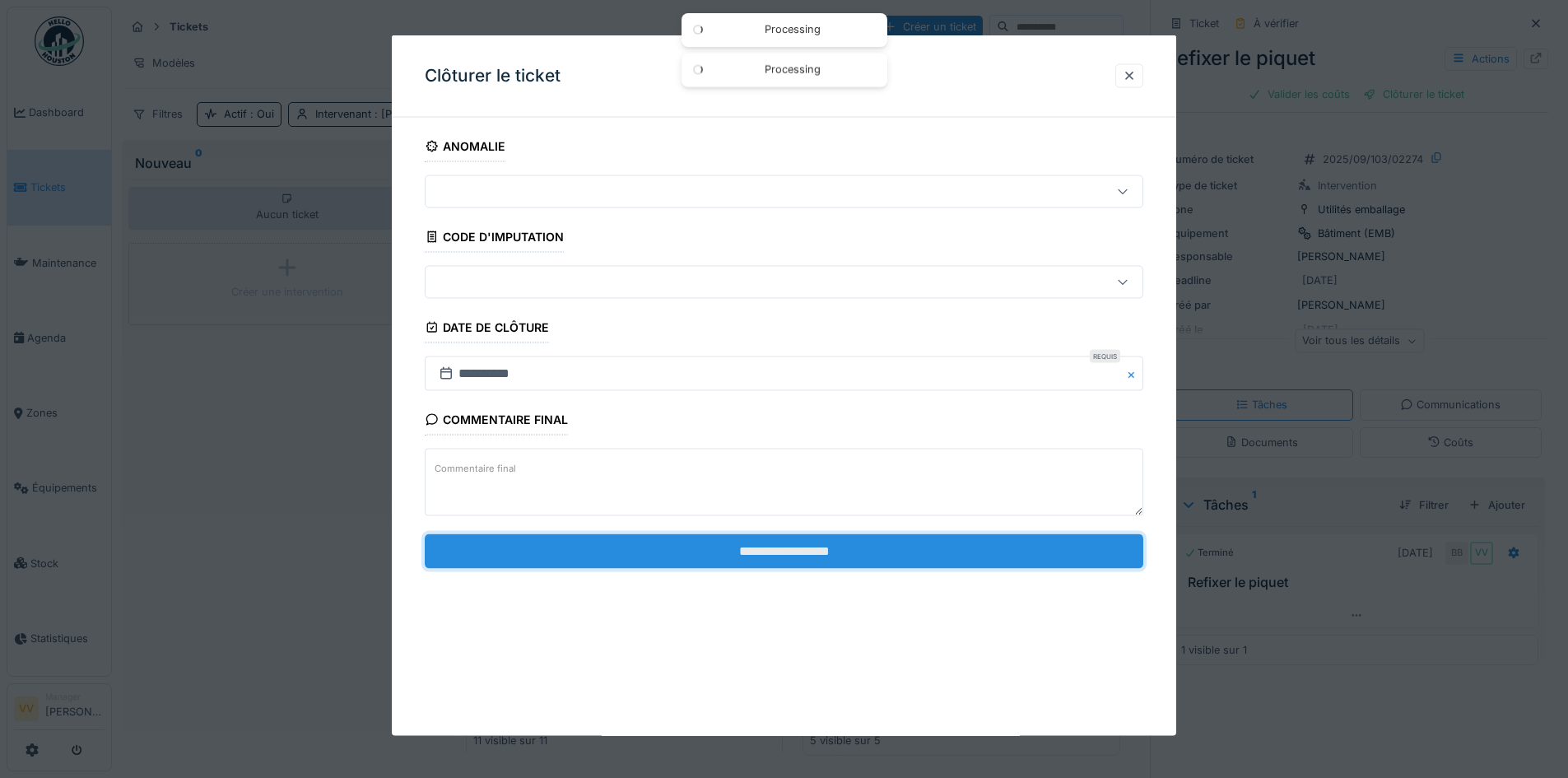
click at [860, 553] on input "**********" at bounding box center [784, 550] width 719 height 35
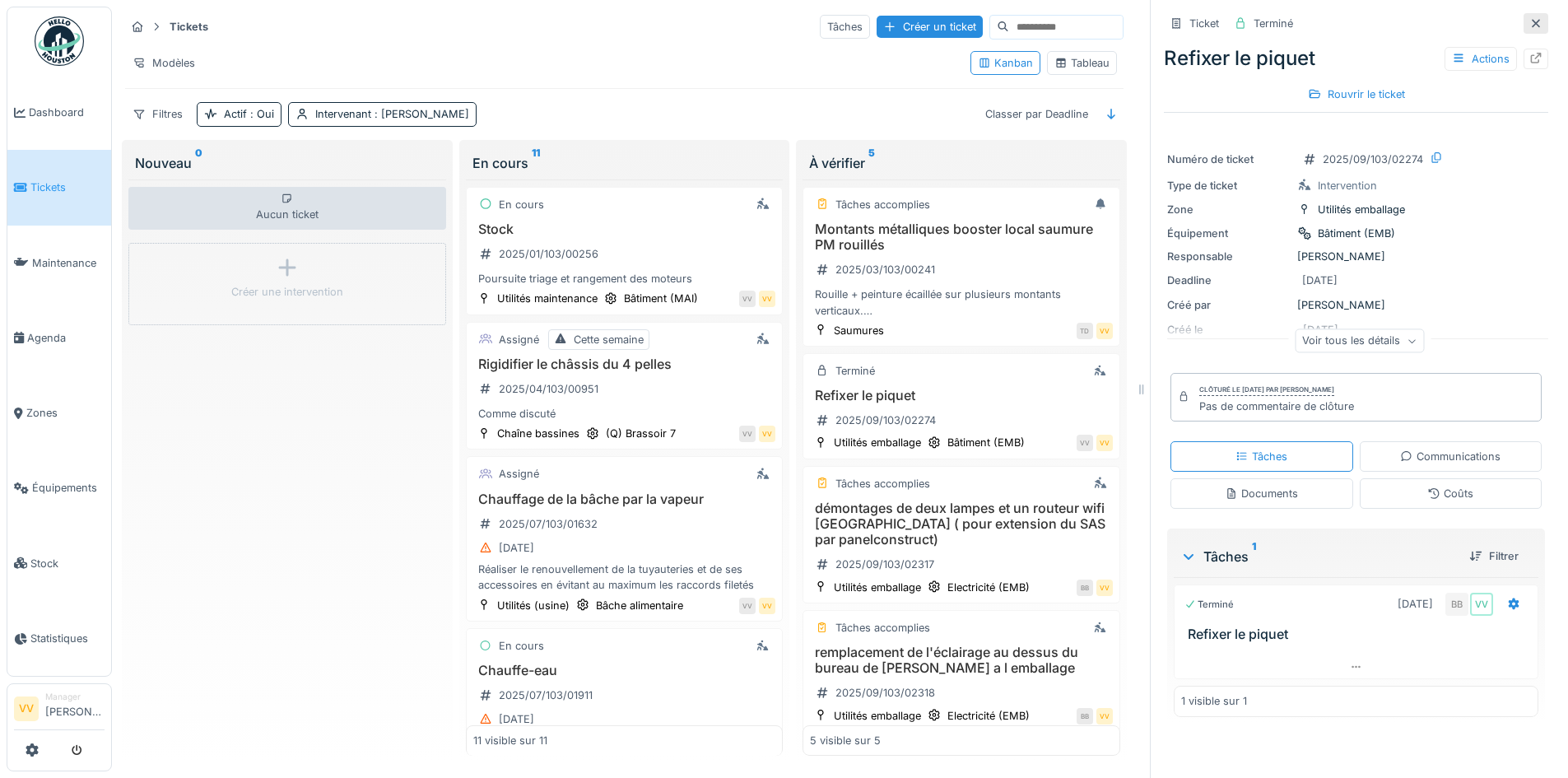
click at [1530, 18] on icon at bounding box center [1536, 23] width 13 height 11
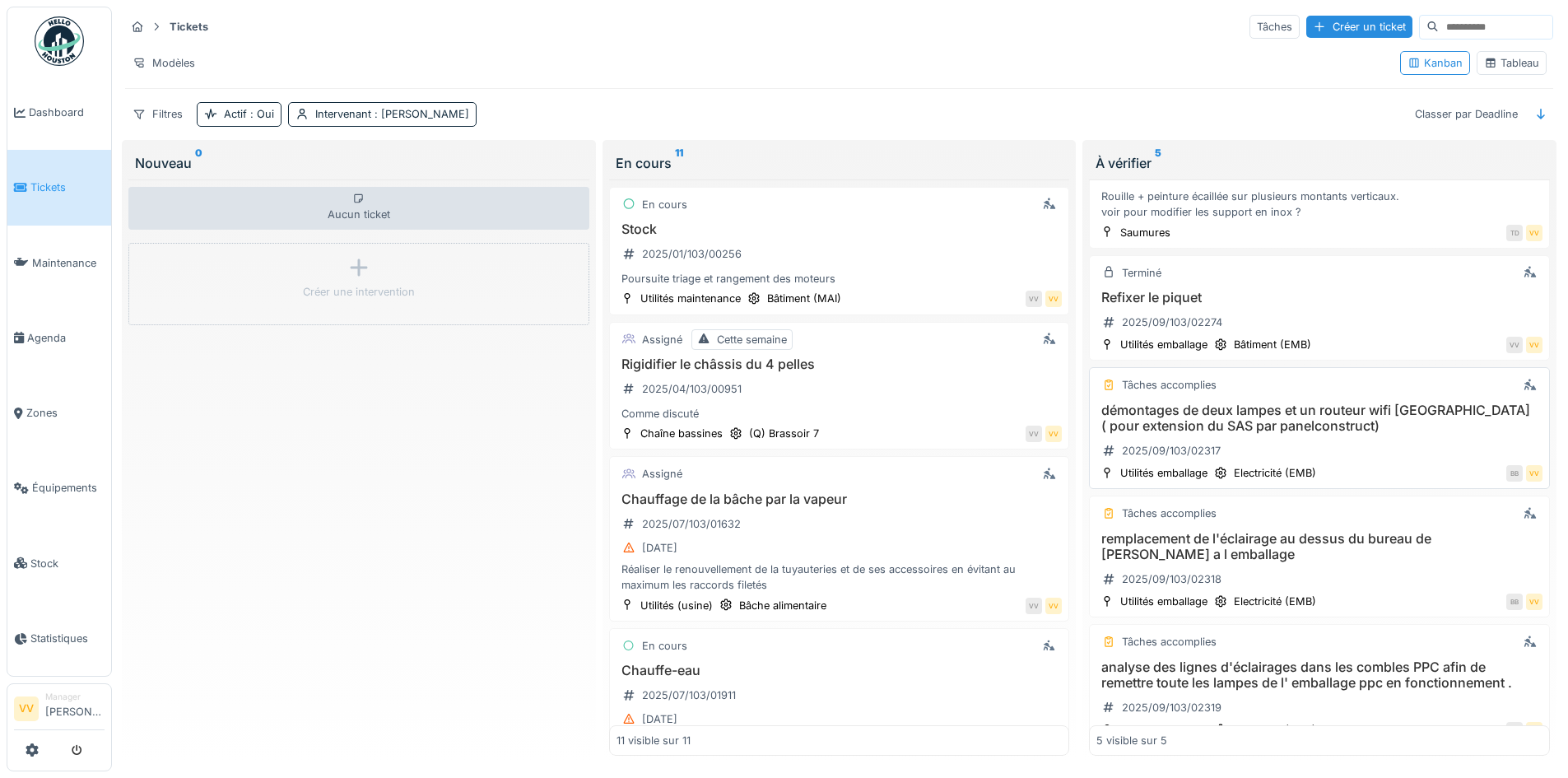
scroll to position [109, 0]
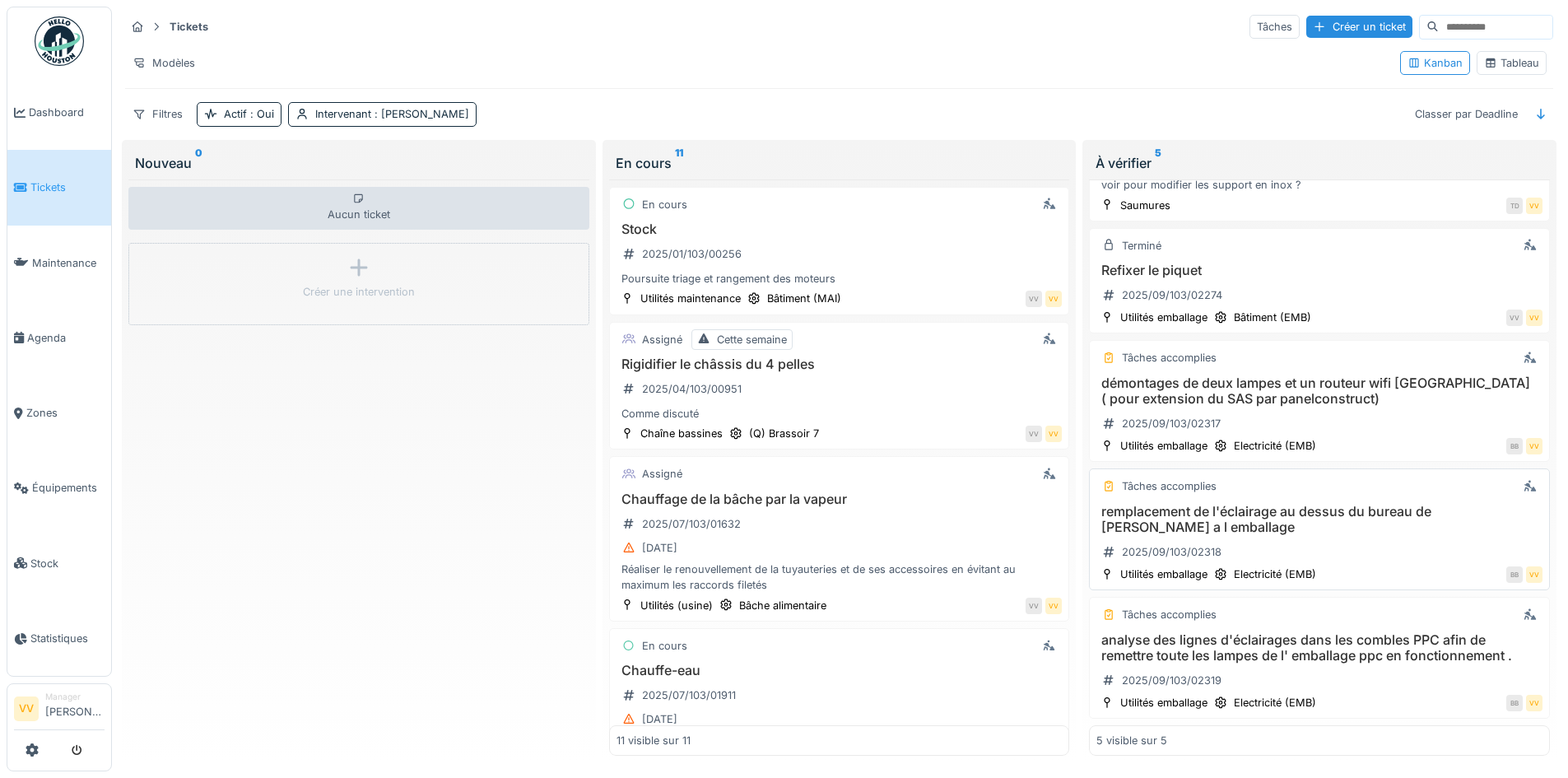
click at [1277, 506] on h3 "remplacement de l'éclairage au dessus du bureau de [PERSON_NAME] a l emballage" at bounding box center [1319, 520] width 446 height 32
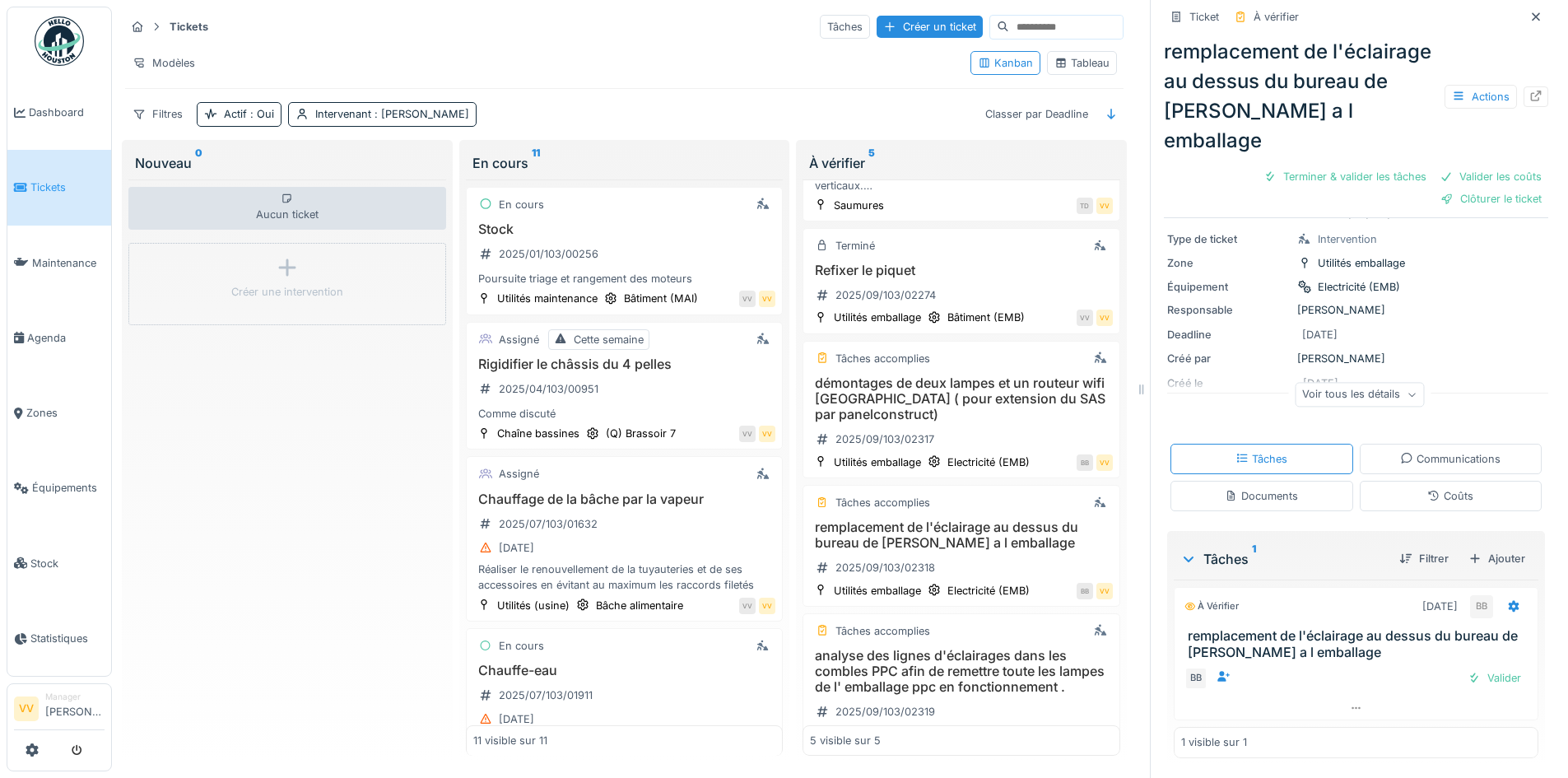
scroll to position [12, 0]
click at [1307, 165] on div "Terminer & valider les tâches" at bounding box center [1345, 177] width 177 height 22
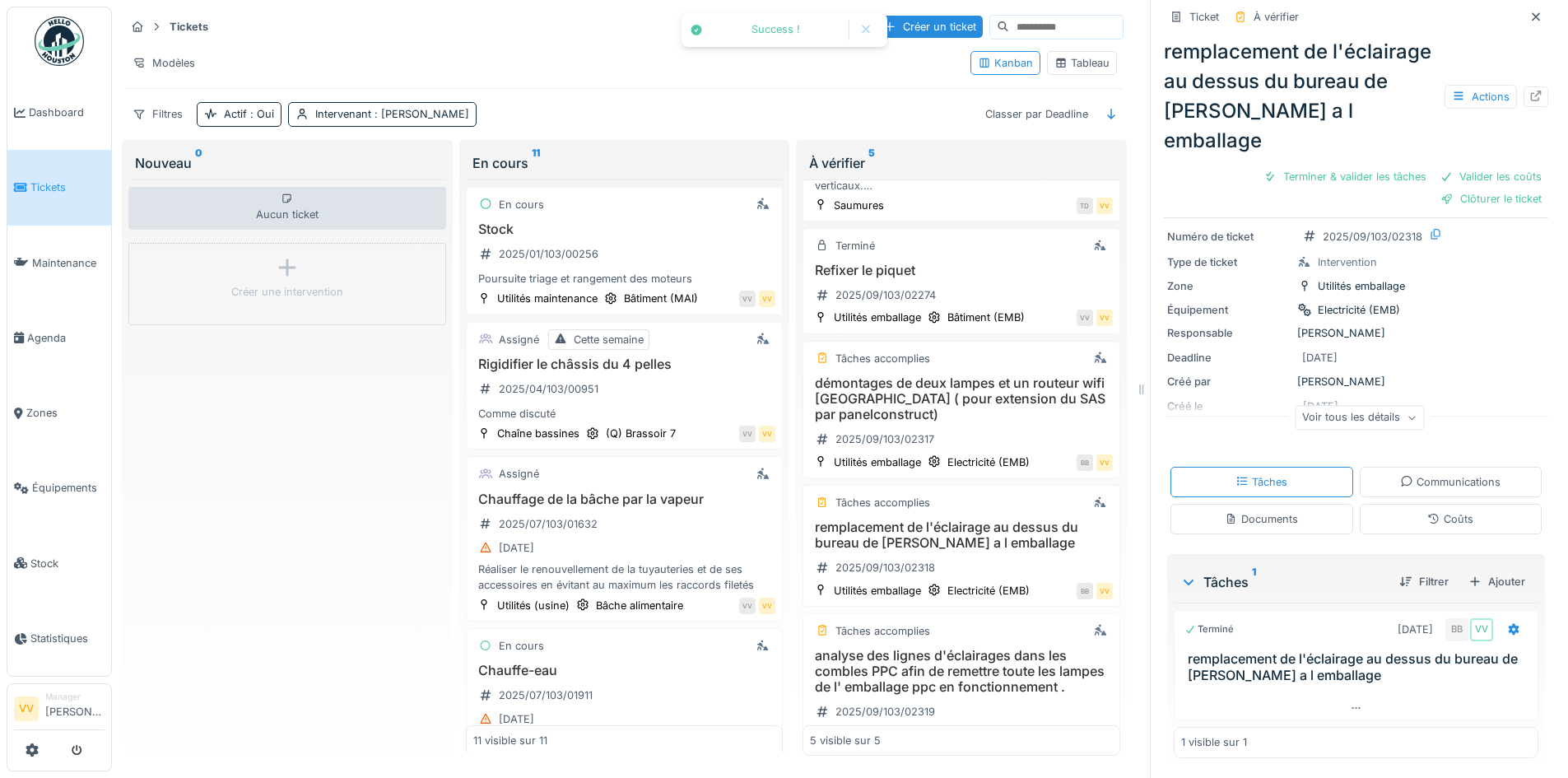
scroll to position [13, 0]
click at [1264, 165] on div "Valider les coûts" at bounding box center [1298, 177] width 115 height 22
click at [1327, 165] on div "Clôturer le ticket" at bounding box center [1356, 177] width 114 height 22
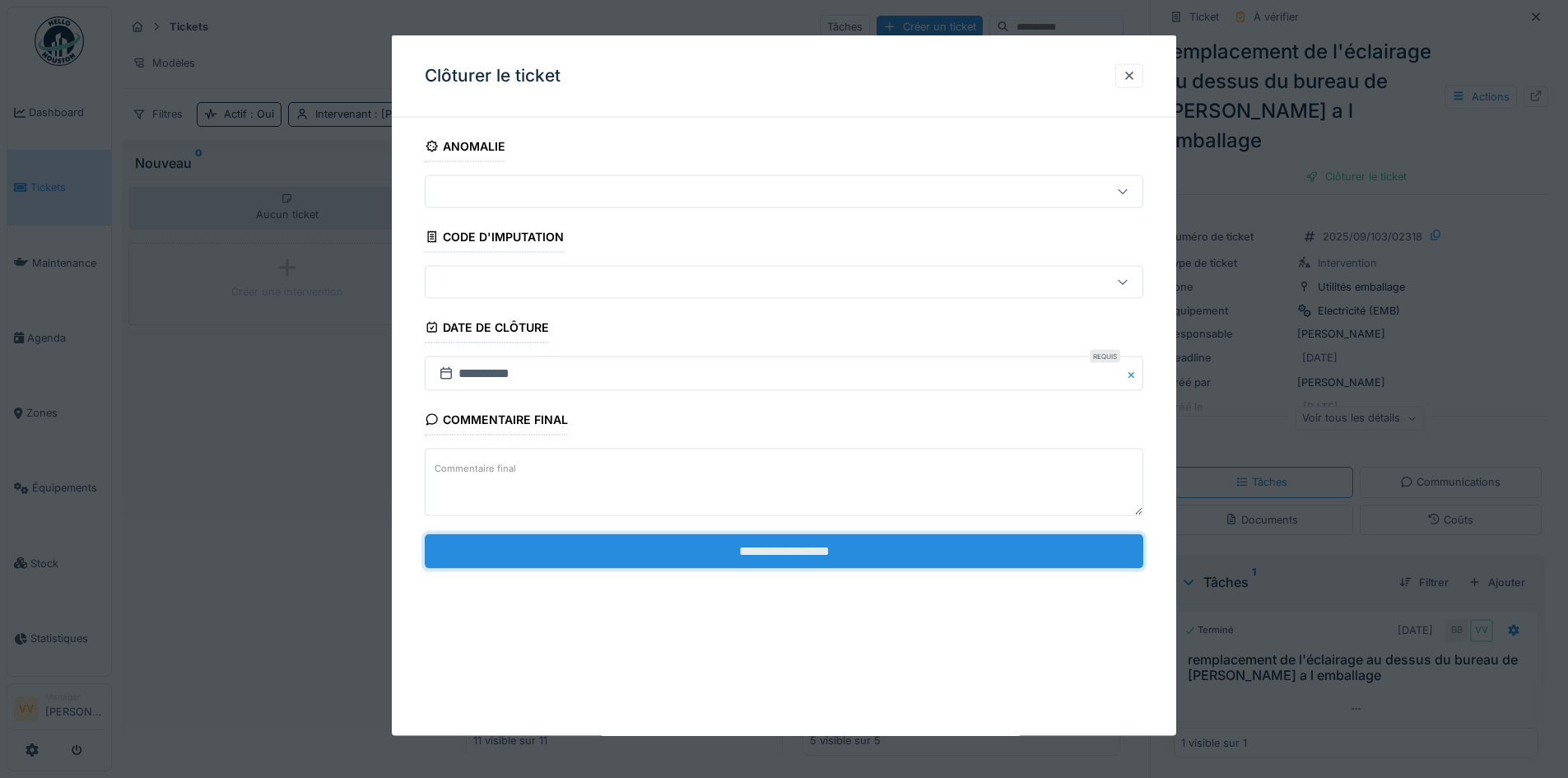
click at [763, 547] on input "**********" at bounding box center [784, 550] width 719 height 35
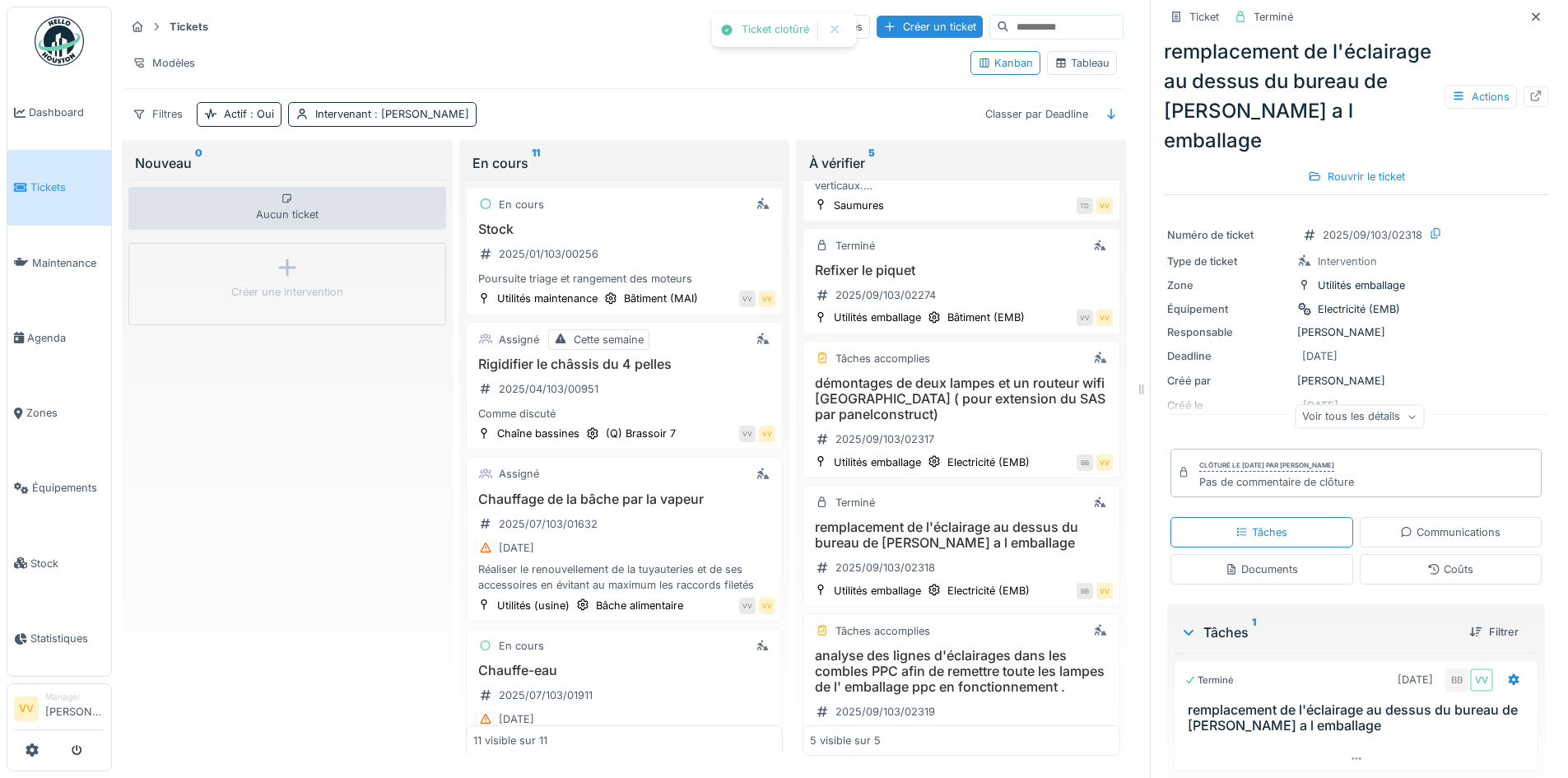
click at [1504, 276] on div "Zone Utilités emballage" at bounding box center [1356, 285] width 378 height 17
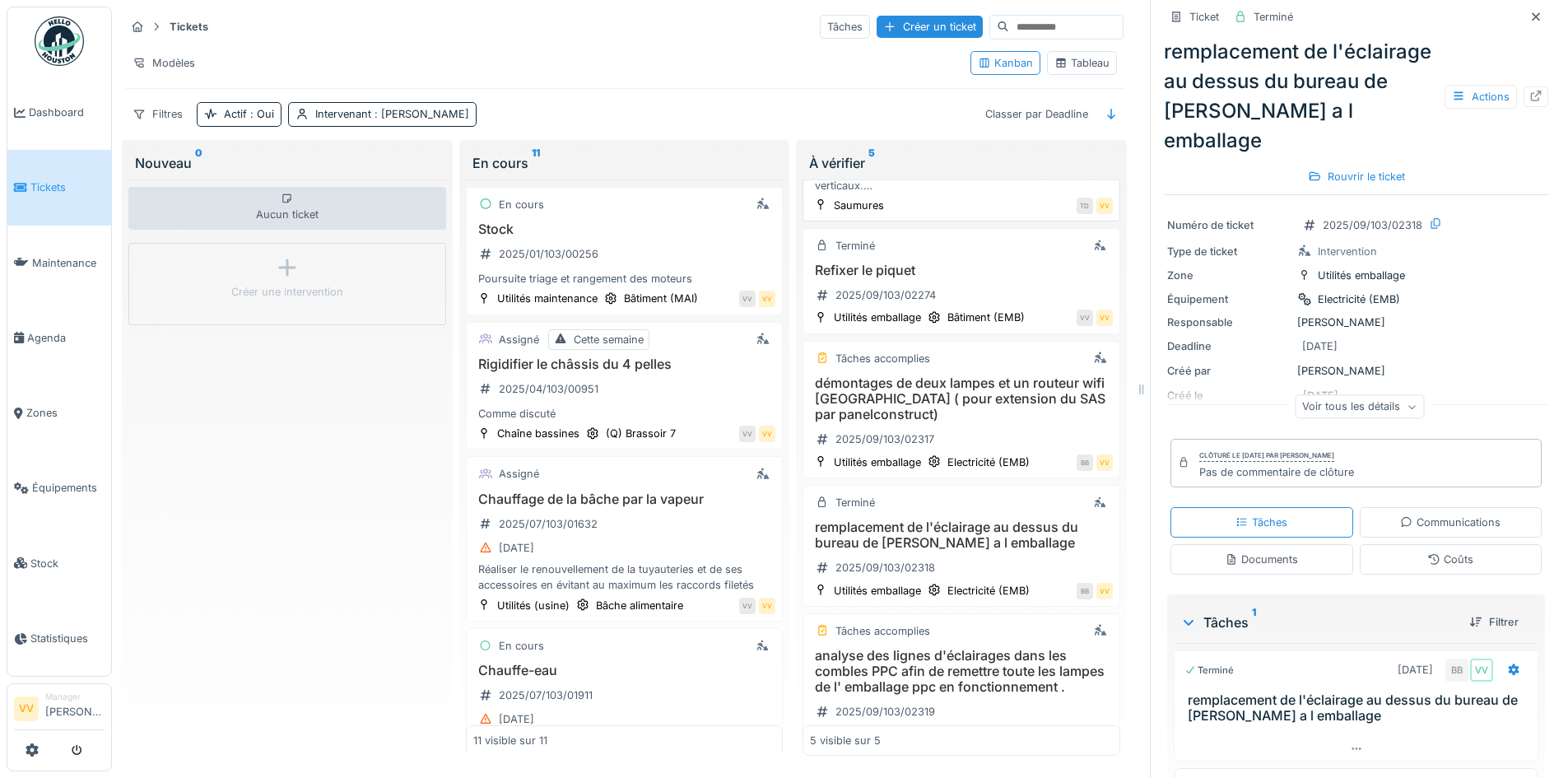
scroll to position [0, 0]
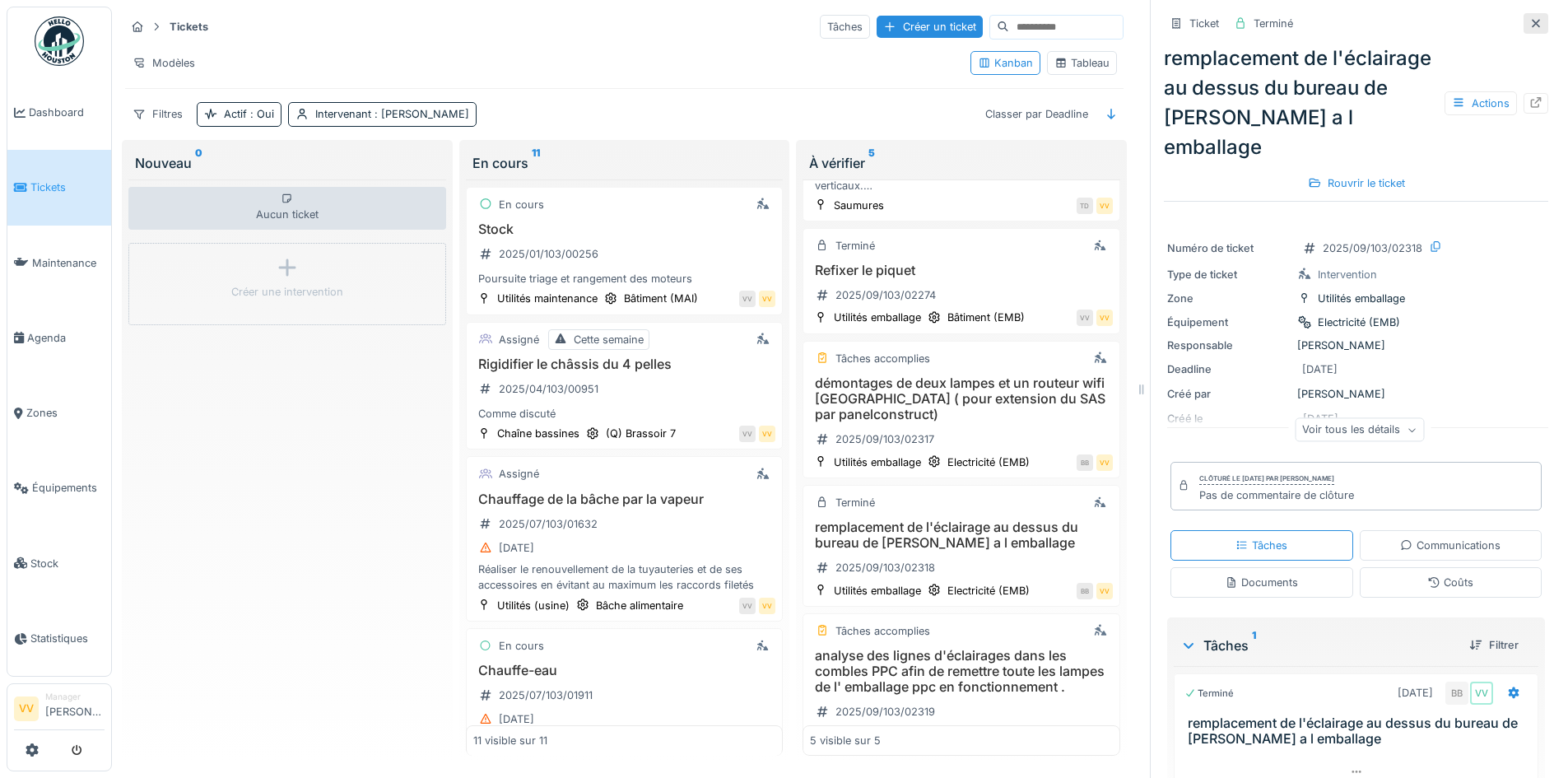
click at [1530, 18] on icon at bounding box center [1536, 23] width 13 height 11
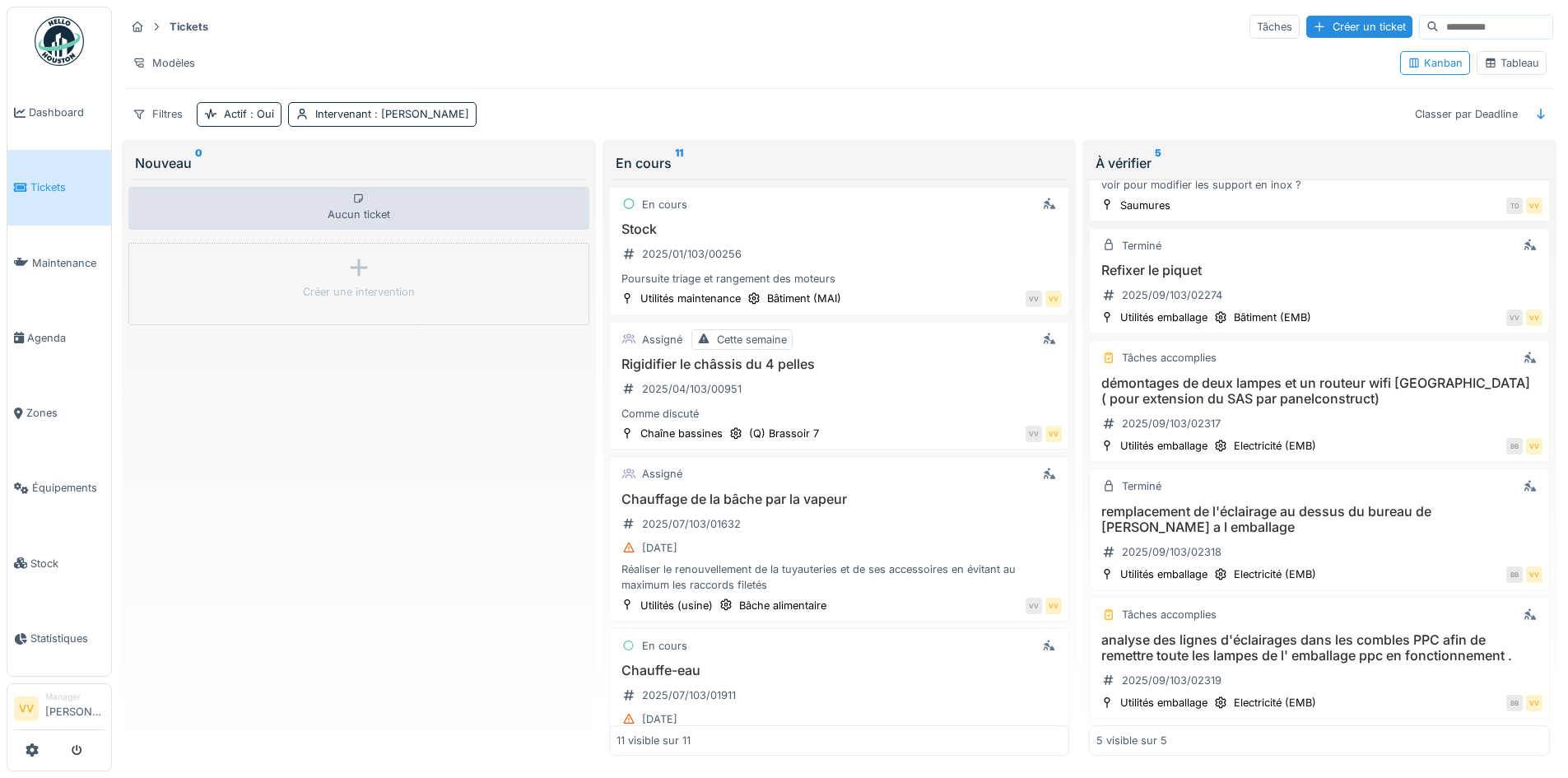
scroll to position [10, 0]
